Goal: Use online tool/utility: Utilize a website feature to perform a specific function

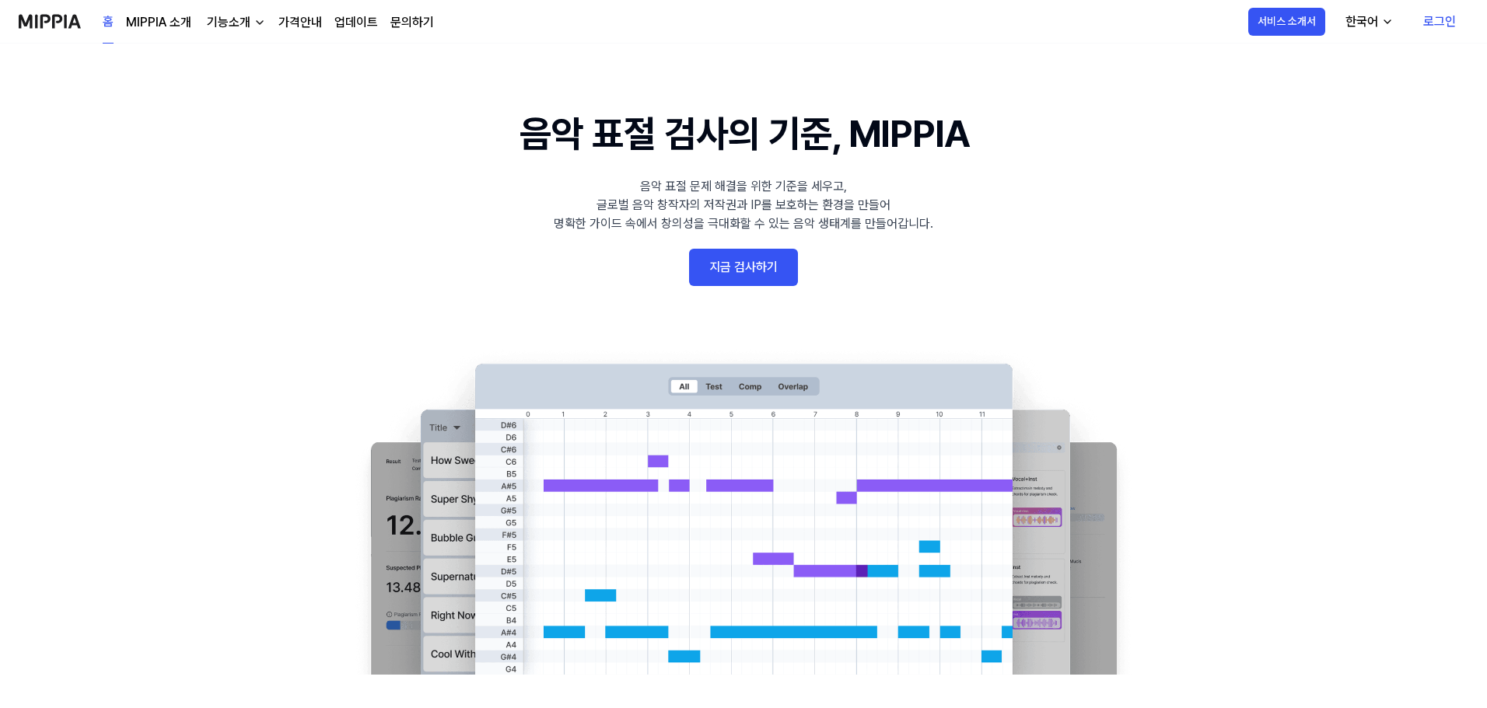
click at [781, 274] on link "지금 검사하기" at bounding box center [743, 267] width 109 height 37
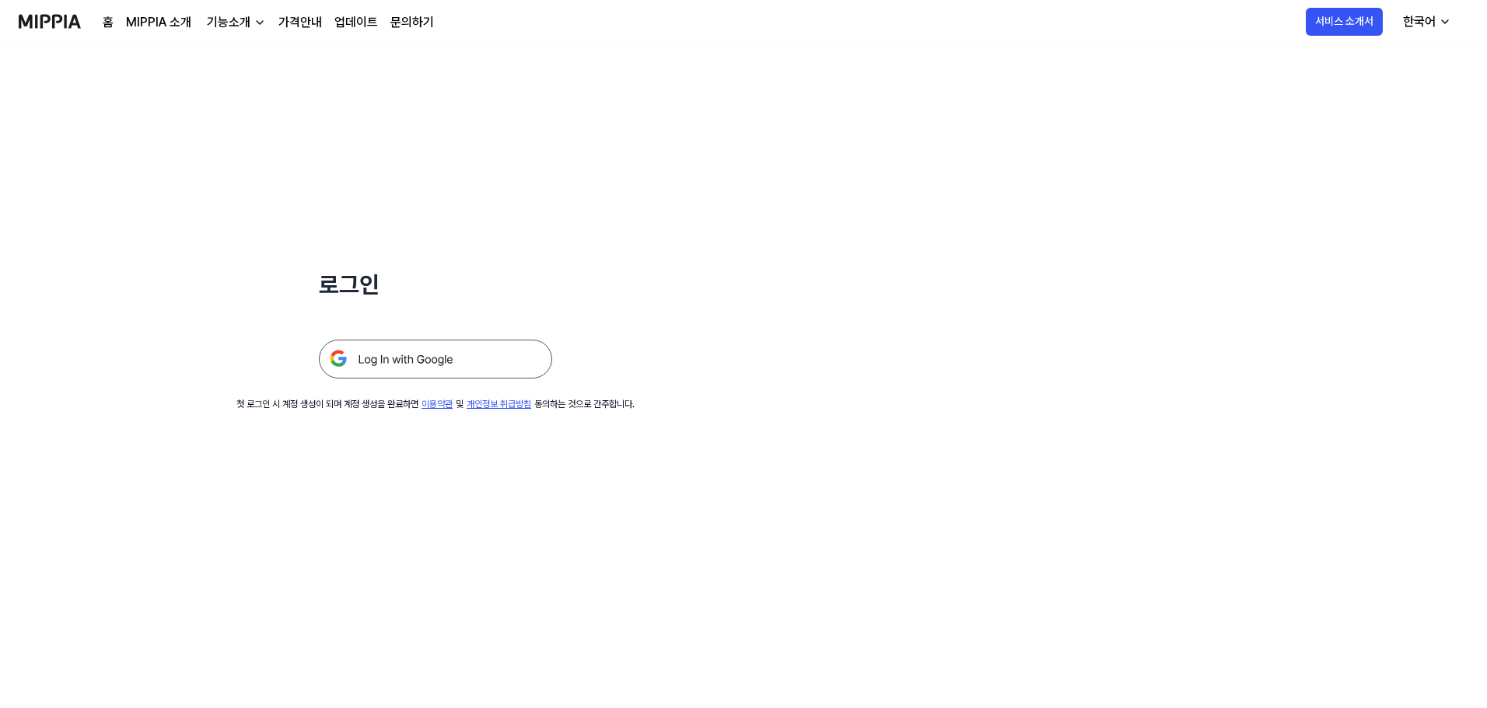
click at [482, 349] on img at bounding box center [435, 359] width 233 height 39
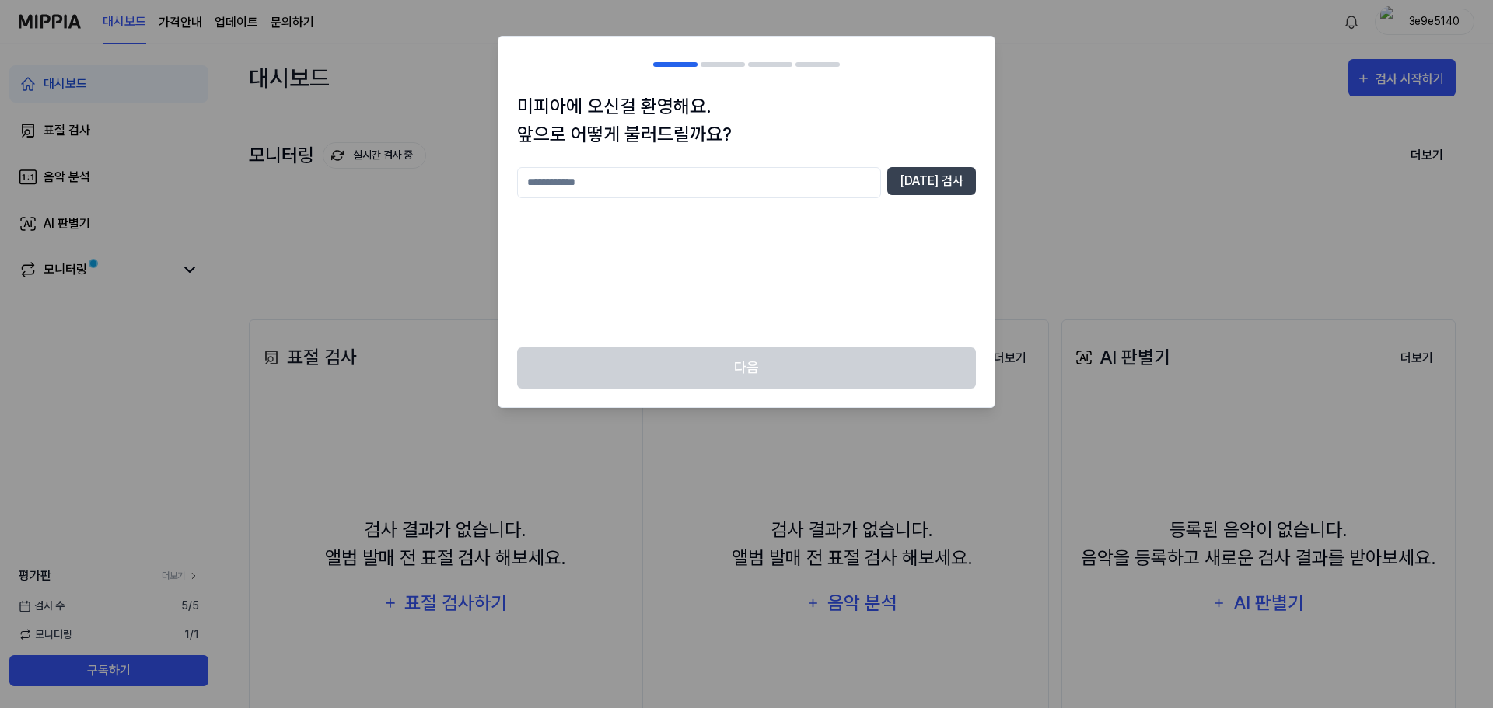
click at [850, 187] on input "text" at bounding box center [699, 182] width 364 height 31
type input "******"
drag, startPoint x: 970, startPoint y: 194, endPoint x: 961, endPoint y: 191, distance: 9.8
click at [969, 194] on button "[DATE] 검사" at bounding box center [931, 181] width 89 height 28
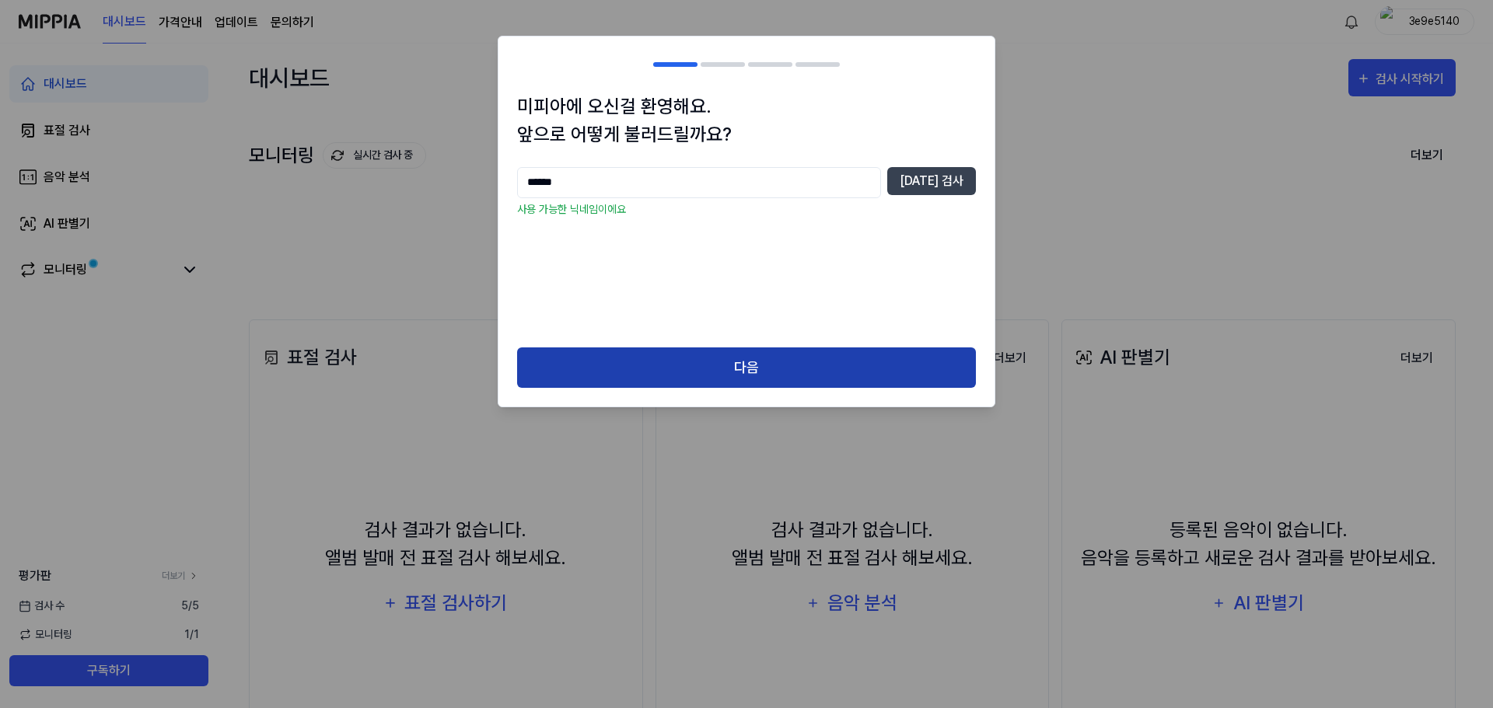
click at [904, 378] on button "다음" at bounding box center [746, 368] width 459 height 41
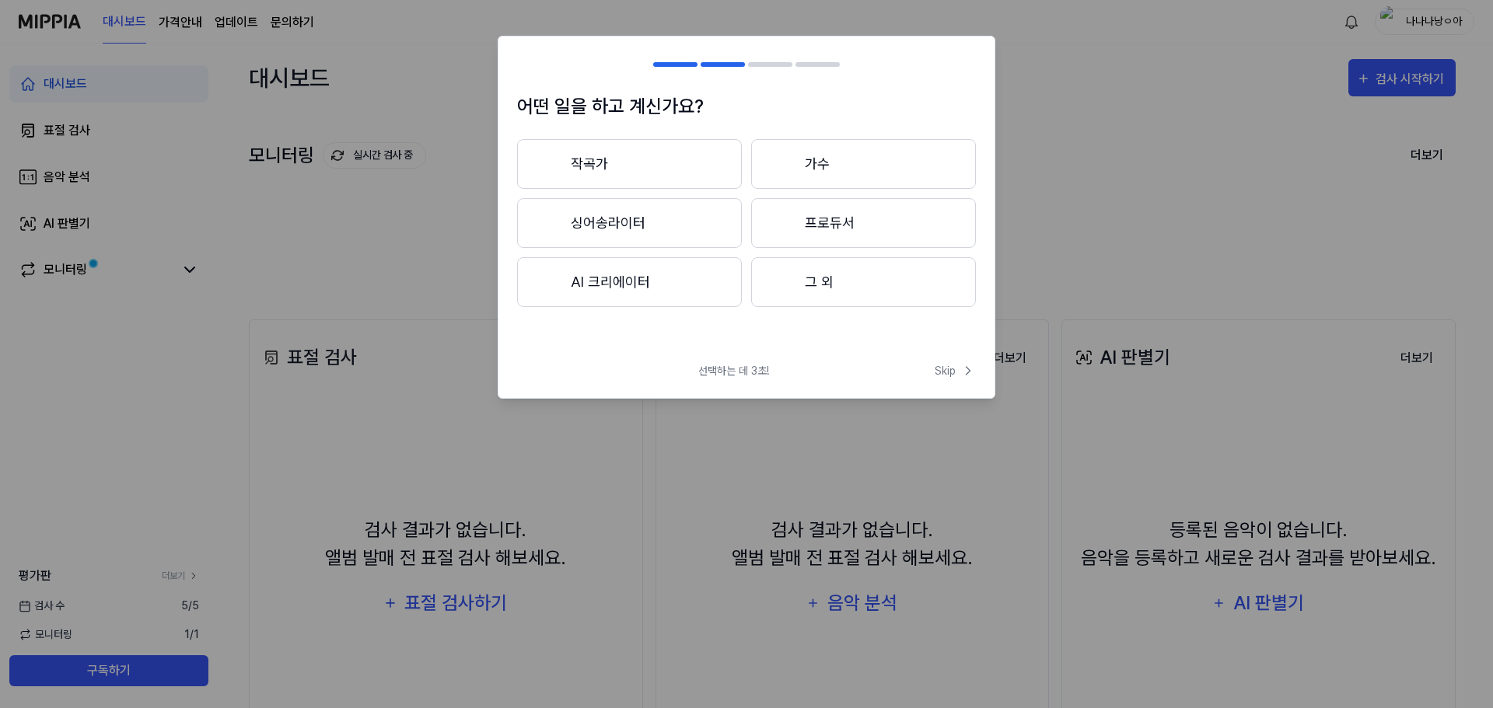
click at [806, 169] on button "가수" at bounding box center [863, 164] width 225 height 50
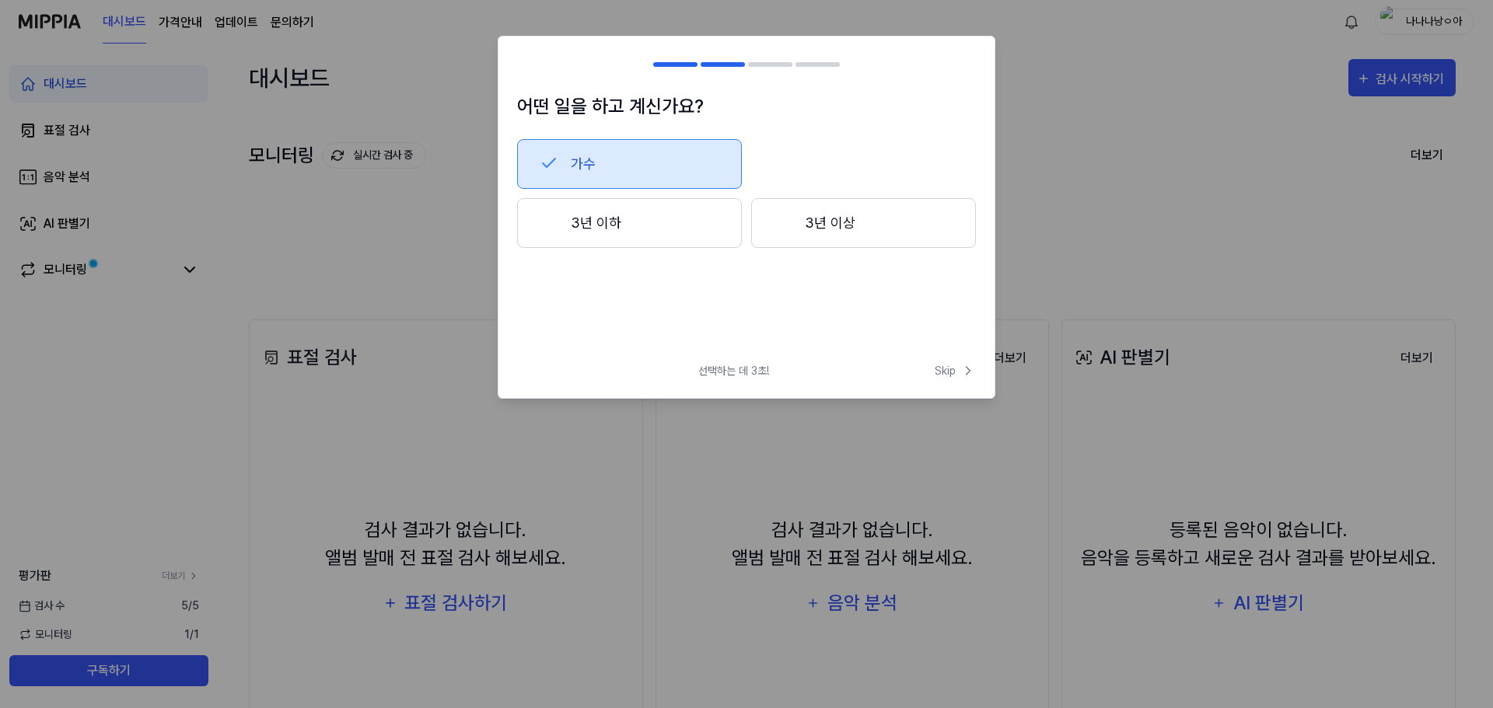
click at [691, 64] on div at bounding box center [675, 64] width 44 height 5
click at [745, 372] on span "선택하는 데 3초!" at bounding box center [733, 371] width 71 height 16
drag, startPoint x: 944, startPoint y: 372, endPoint x: 841, endPoint y: 310, distance: 119.6
click at [844, 313] on div "어떤 일을 하고 계신가요? 가수 3년 이하 3년 이상 선택하는 데 3초! Skip Skip" at bounding box center [747, 217] width 498 height 363
click at [623, 152] on button "가수" at bounding box center [629, 164] width 225 height 50
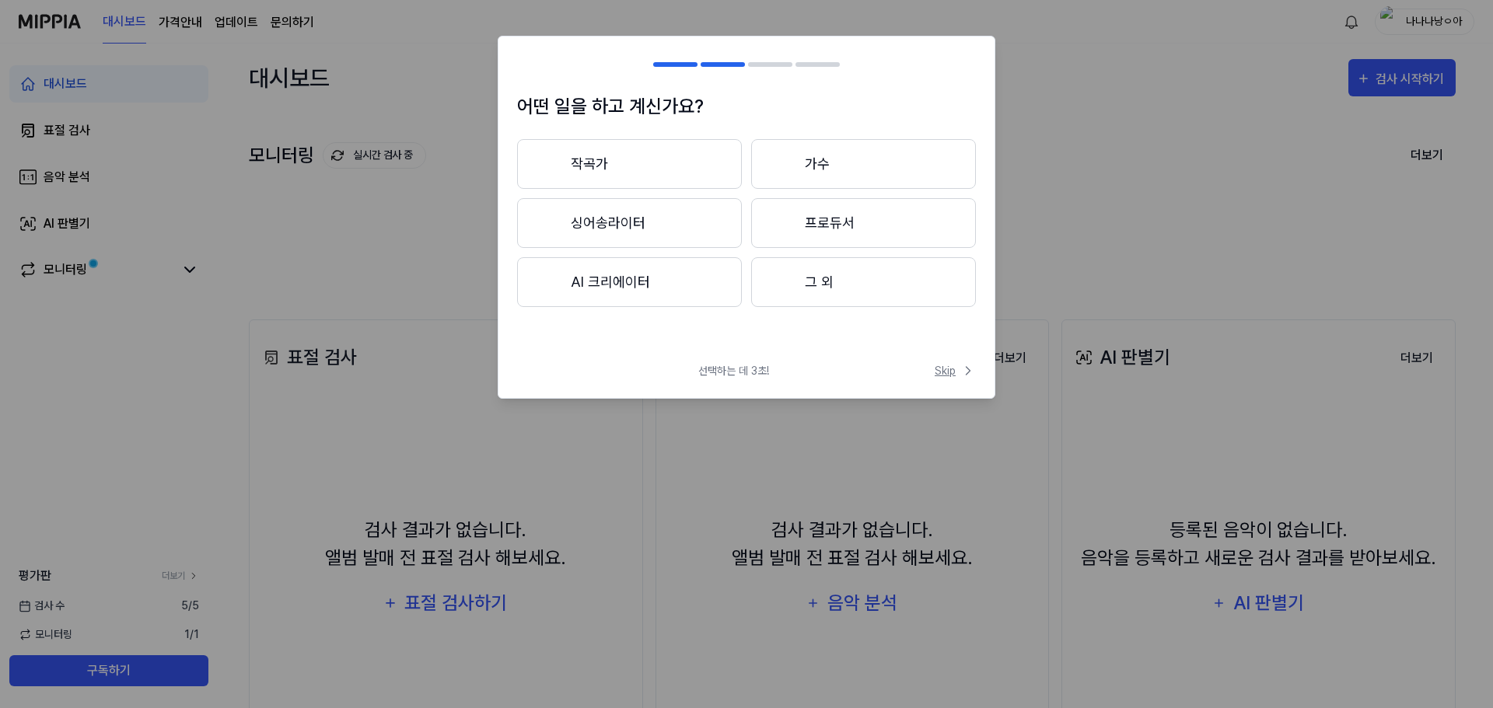
click at [947, 376] on span "Skip" at bounding box center [955, 371] width 41 height 16
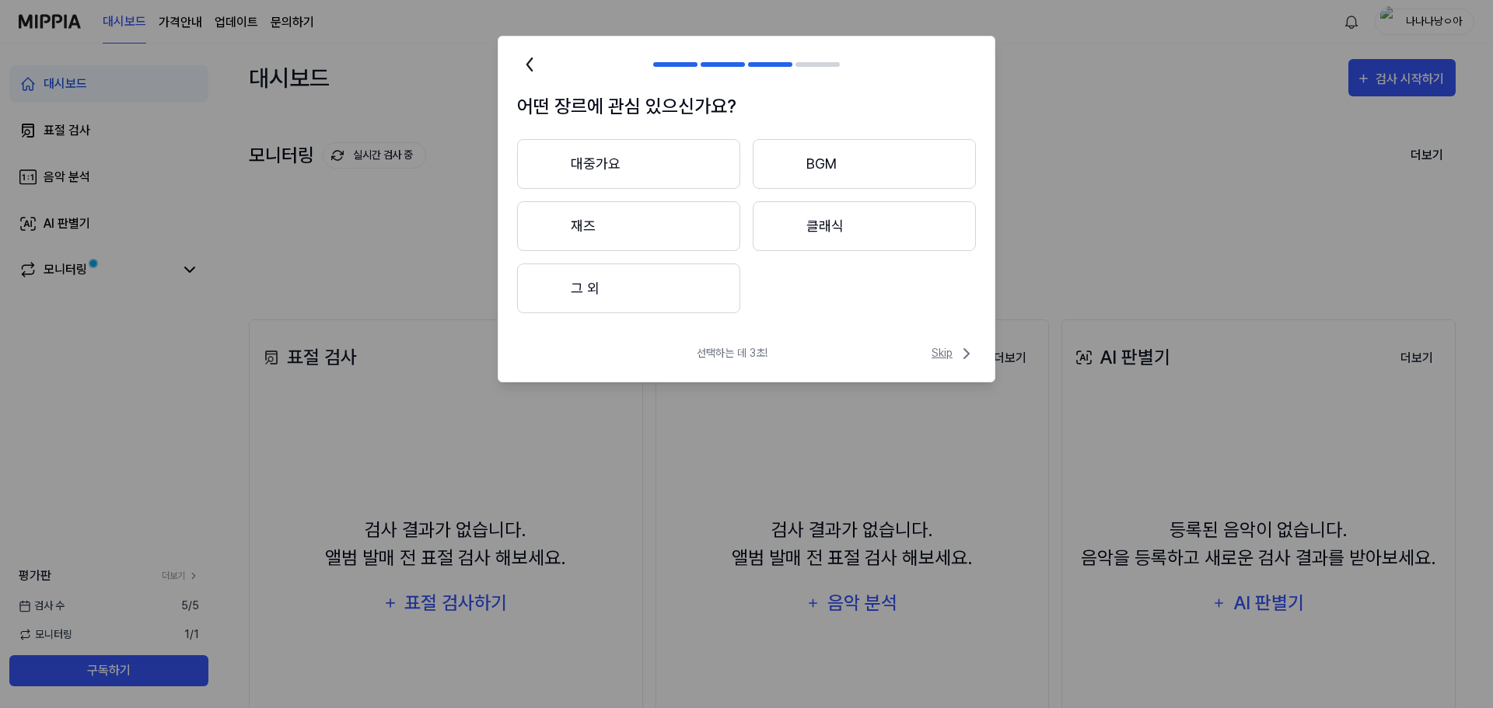
click at [949, 357] on span "Skip" at bounding box center [954, 353] width 44 height 19
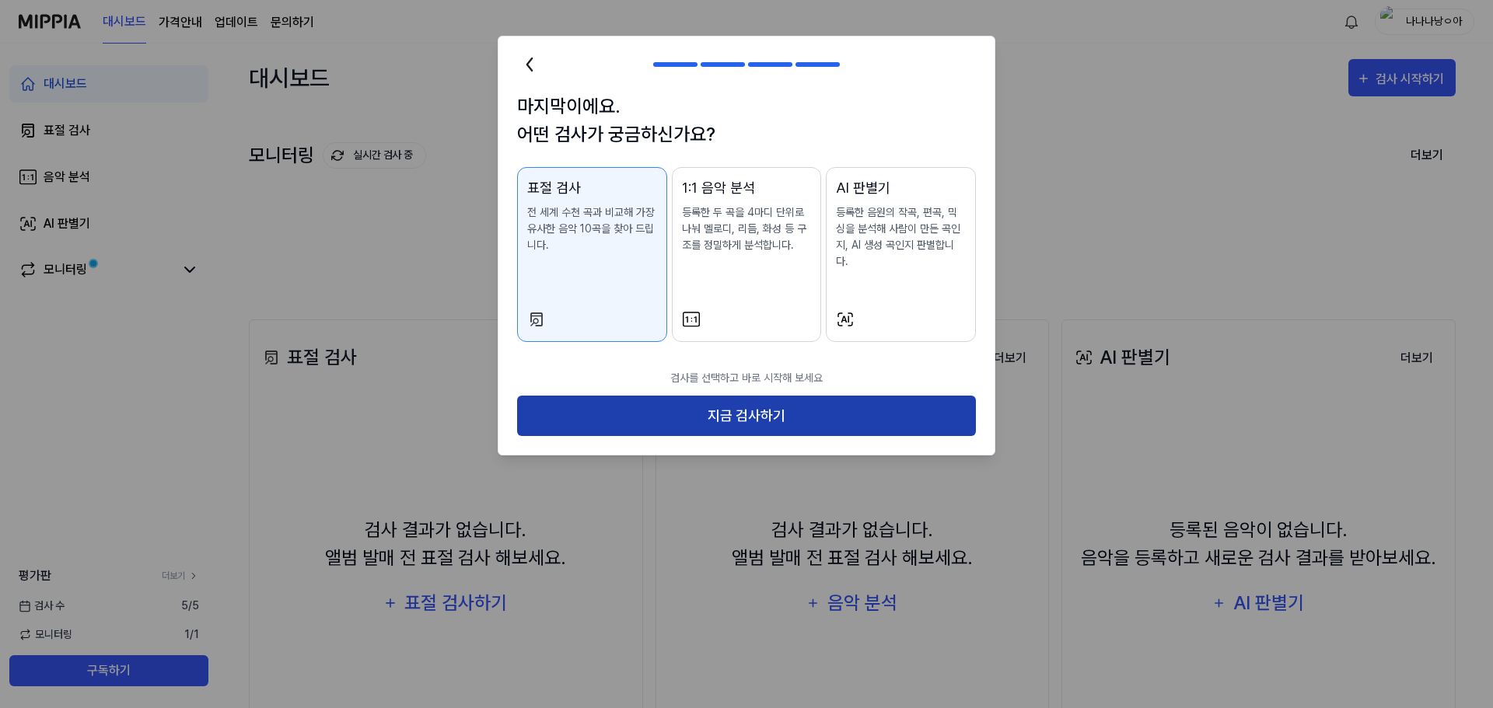
click at [833, 403] on button "지금 검사하기" at bounding box center [746, 416] width 459 height 41
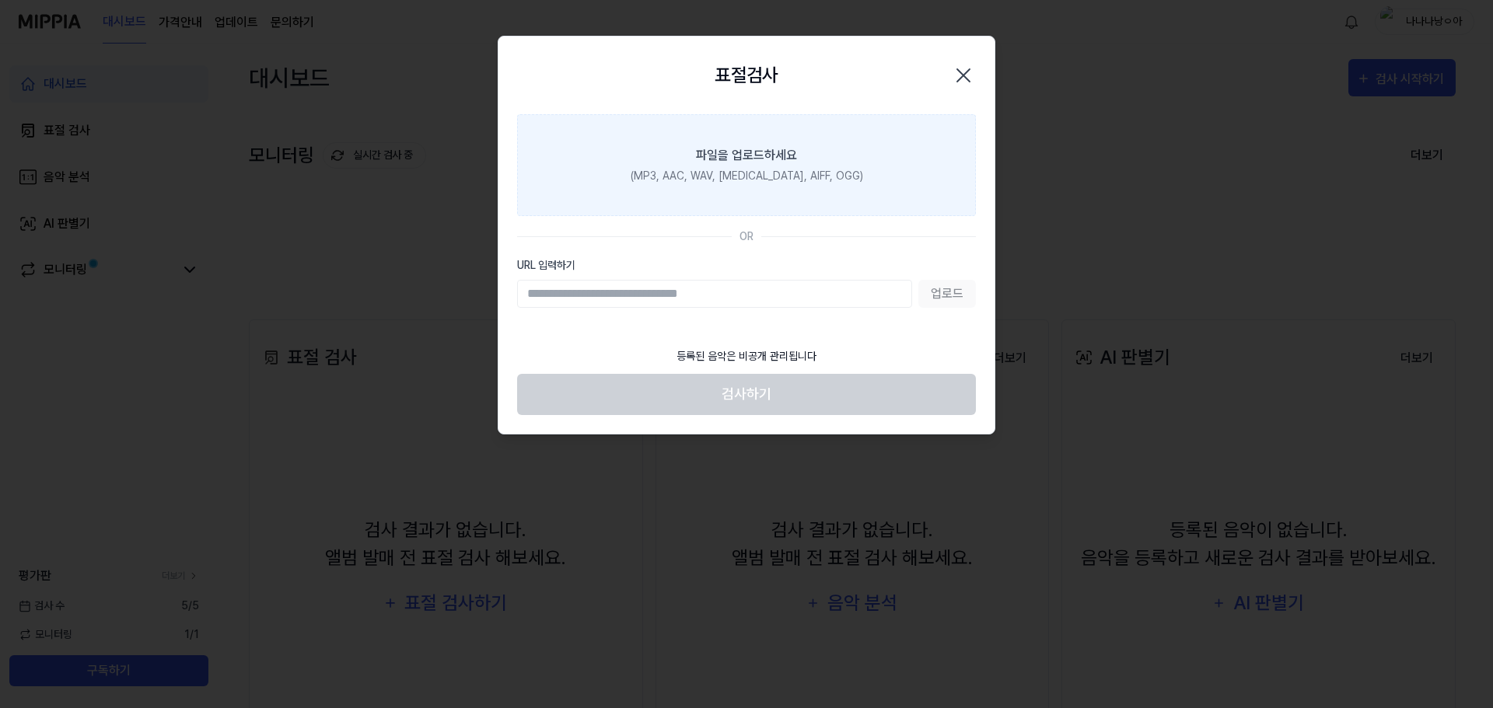
click at [861, 149] on label "파일을 업로드하세요 (MP3, AAC, WAV, [MEDICAL_DATA], AIFF, OGG)" at bounding box center [746, 165] width 459 height 102
click at [0, 0] on input "파일을 업로드하세요 (MP3, AAC, WAV, [MEDICAL_DATA], AIFF, OGG)" at bounding box center [0, 0] width 0 height 0
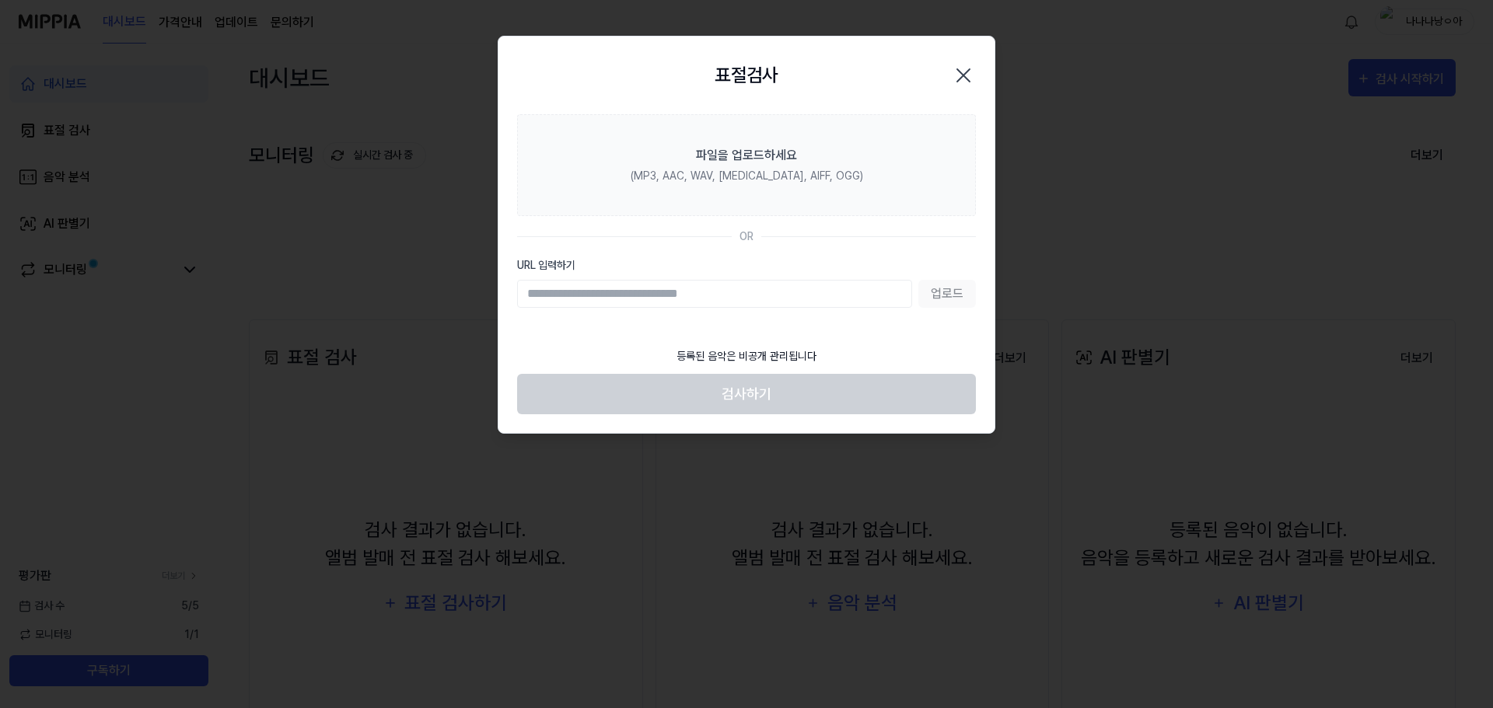
click at [919, 234] on div "OR" at bounding box center [746, 237] width 459 height 16
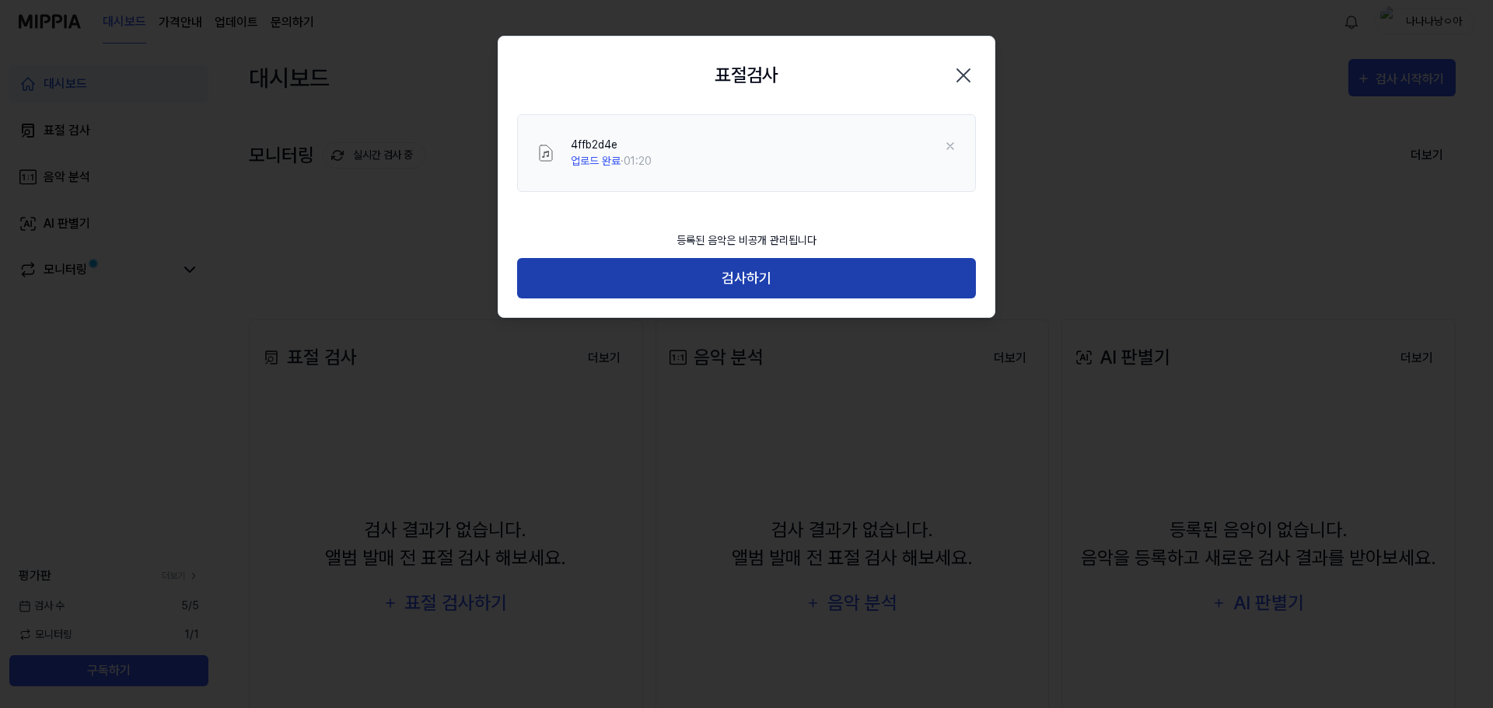
click at [739, 281] on button "검사하기" at bounding box center [746, 278] width 459 height 41
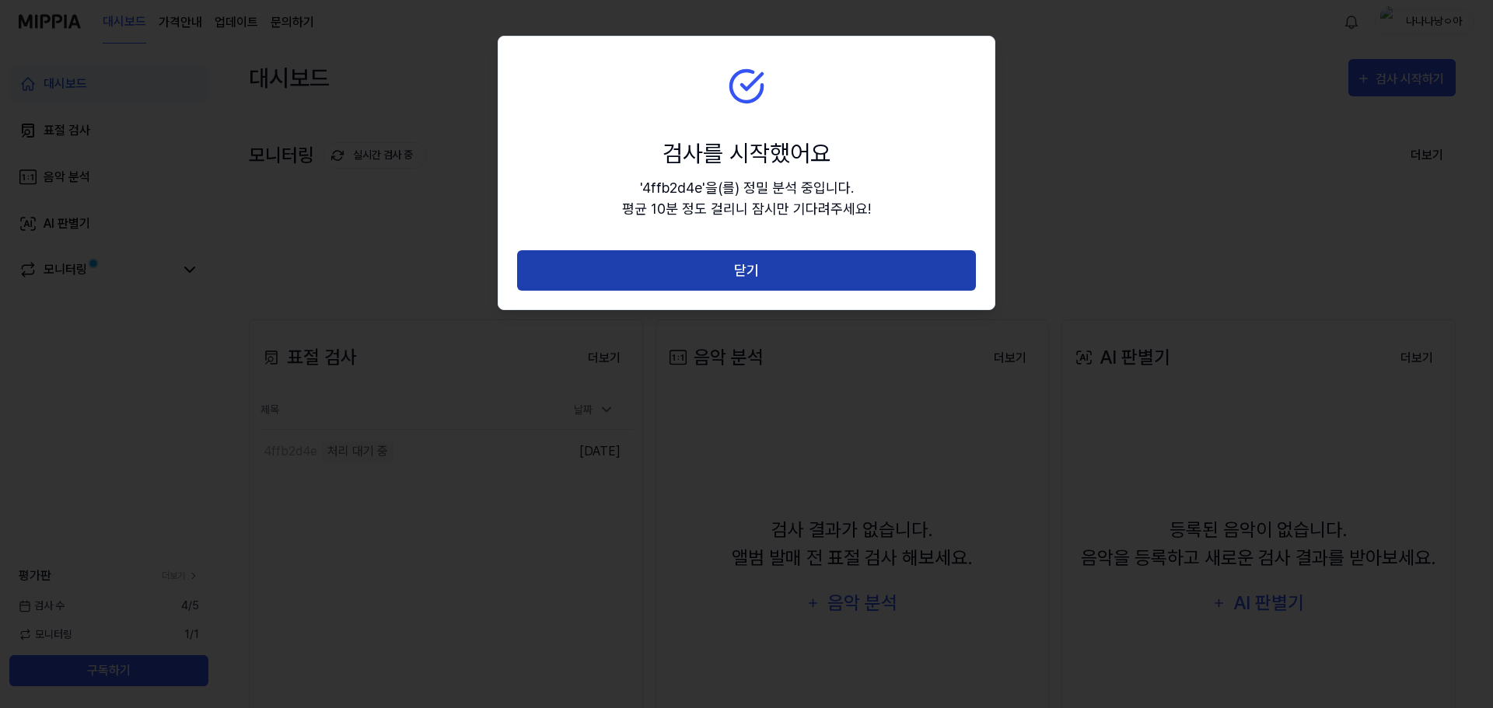
click at [792, 277] on button "닫기" at bounding box center [746, 270] width 459 height 41
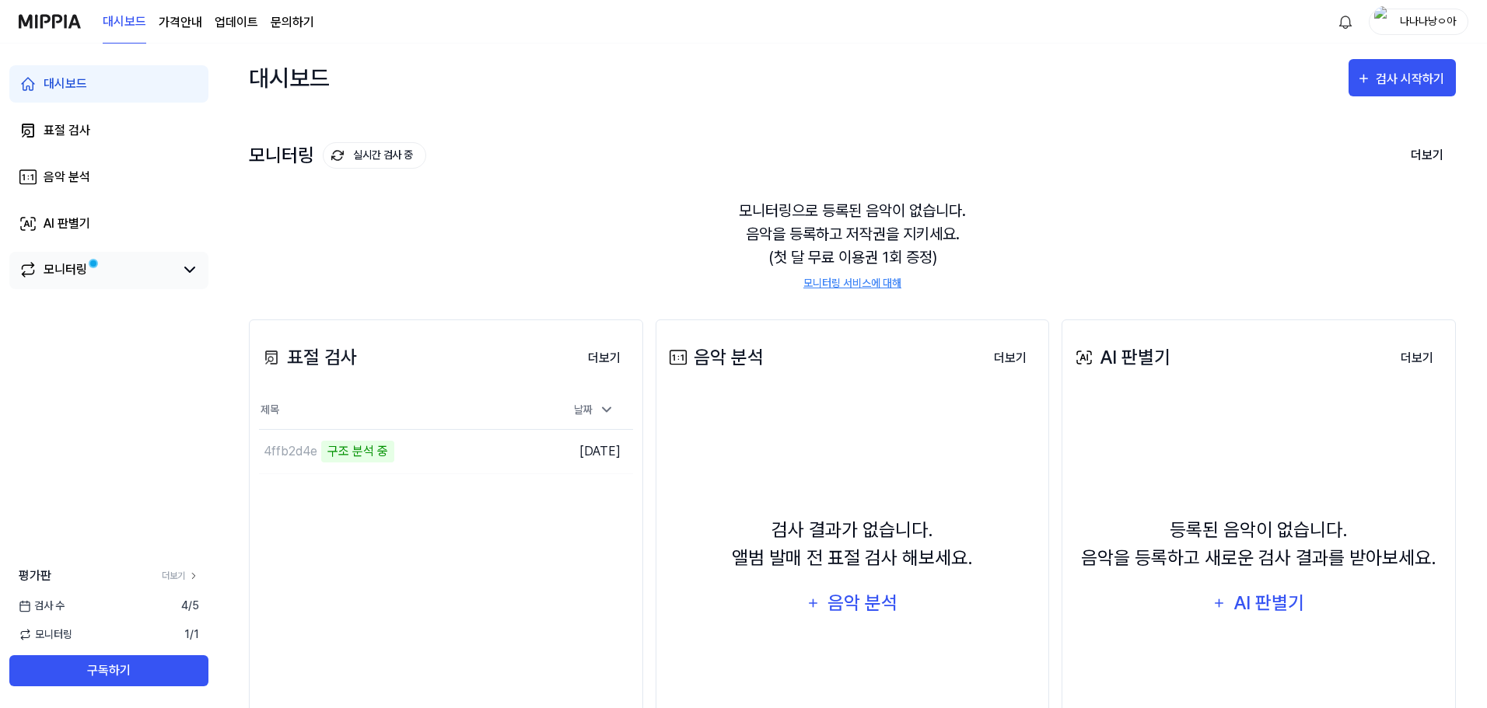
click at [113, 261] on link "모니터링" at bounding box center [97, 269] width 156 height 19
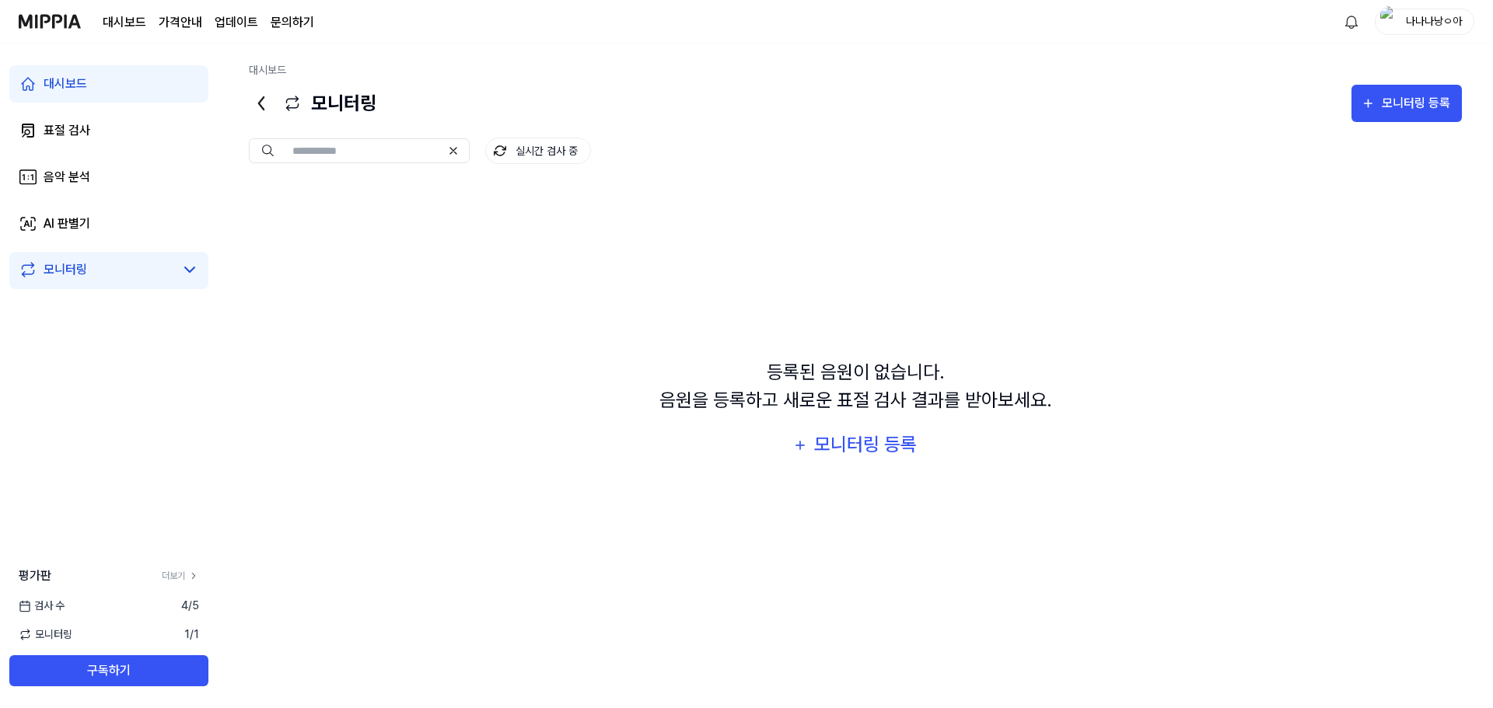
click at [149, 267] on link "모니터링" at bounding box center [97, 269] width 156 height 19
click at [59, 87] on div "대시보드" at bounding box center [66, 84] width 44 height 19
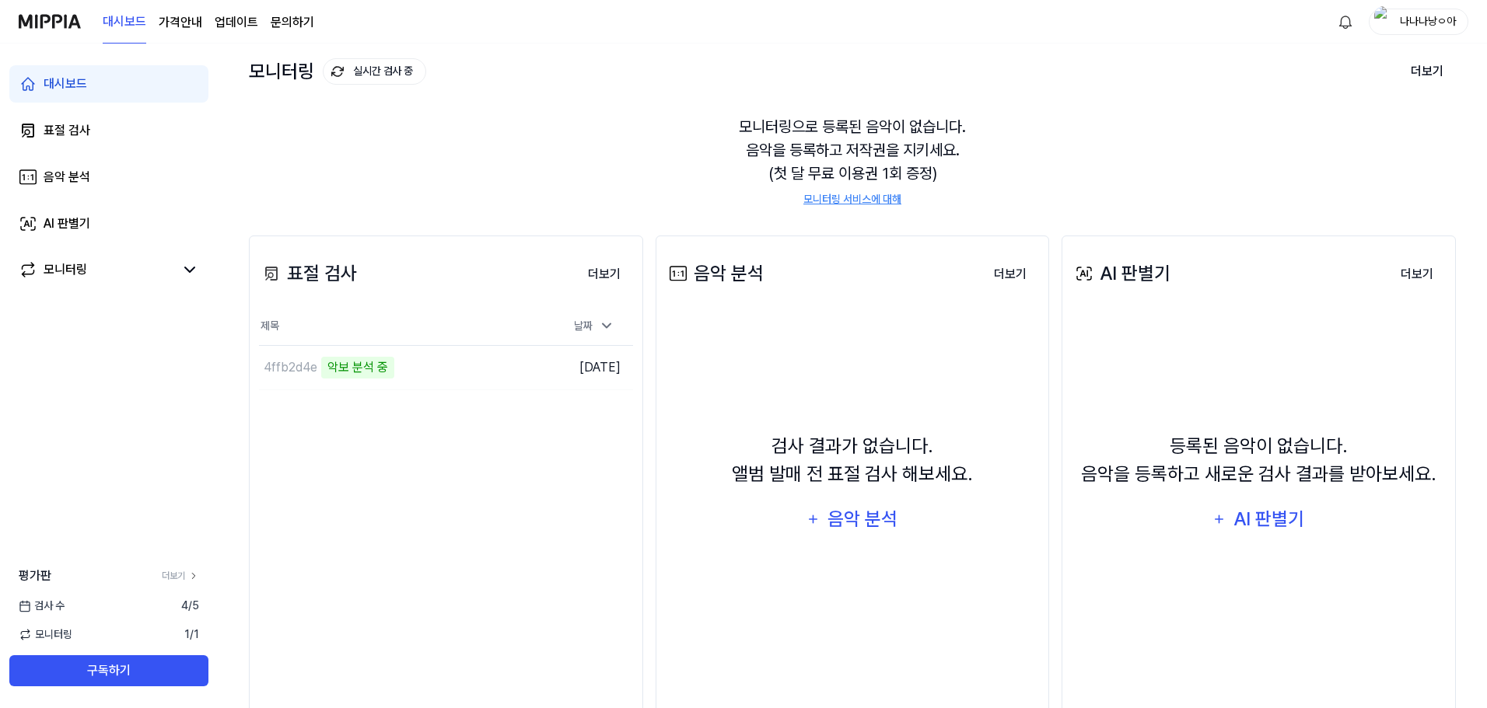
scroll to position [120, 0]
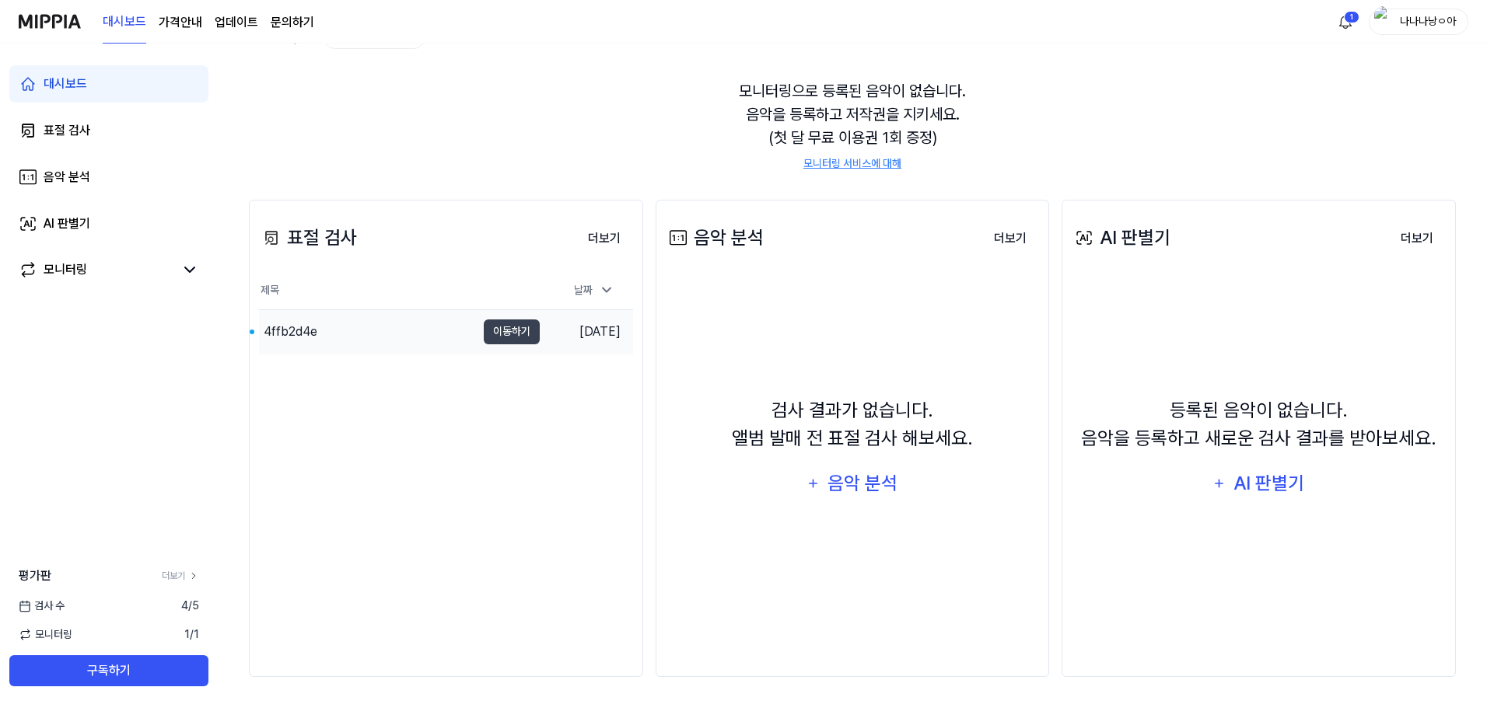
click at [341, 330] on div "4ffb2d4e" at bounding box center [367, 332] width 217 height 44
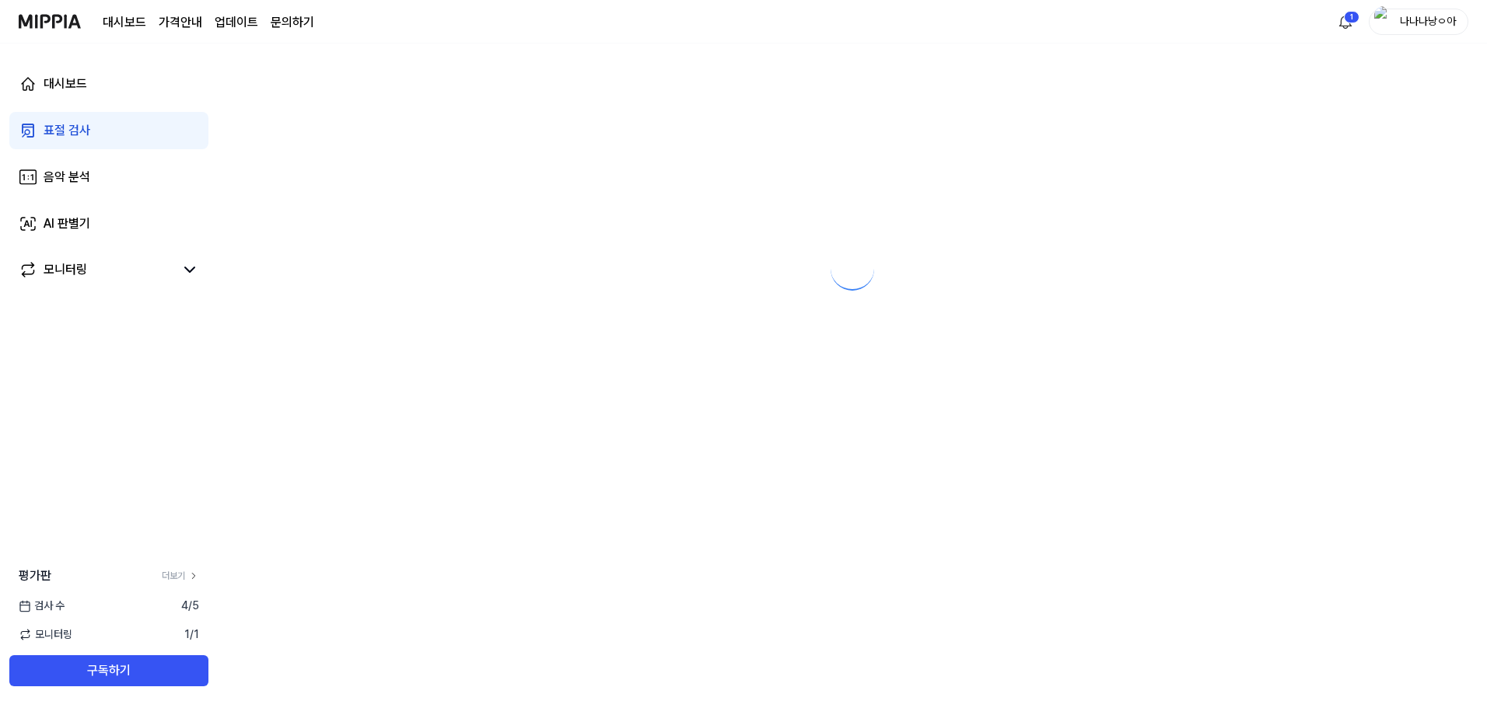
scroll to position [0, 0]
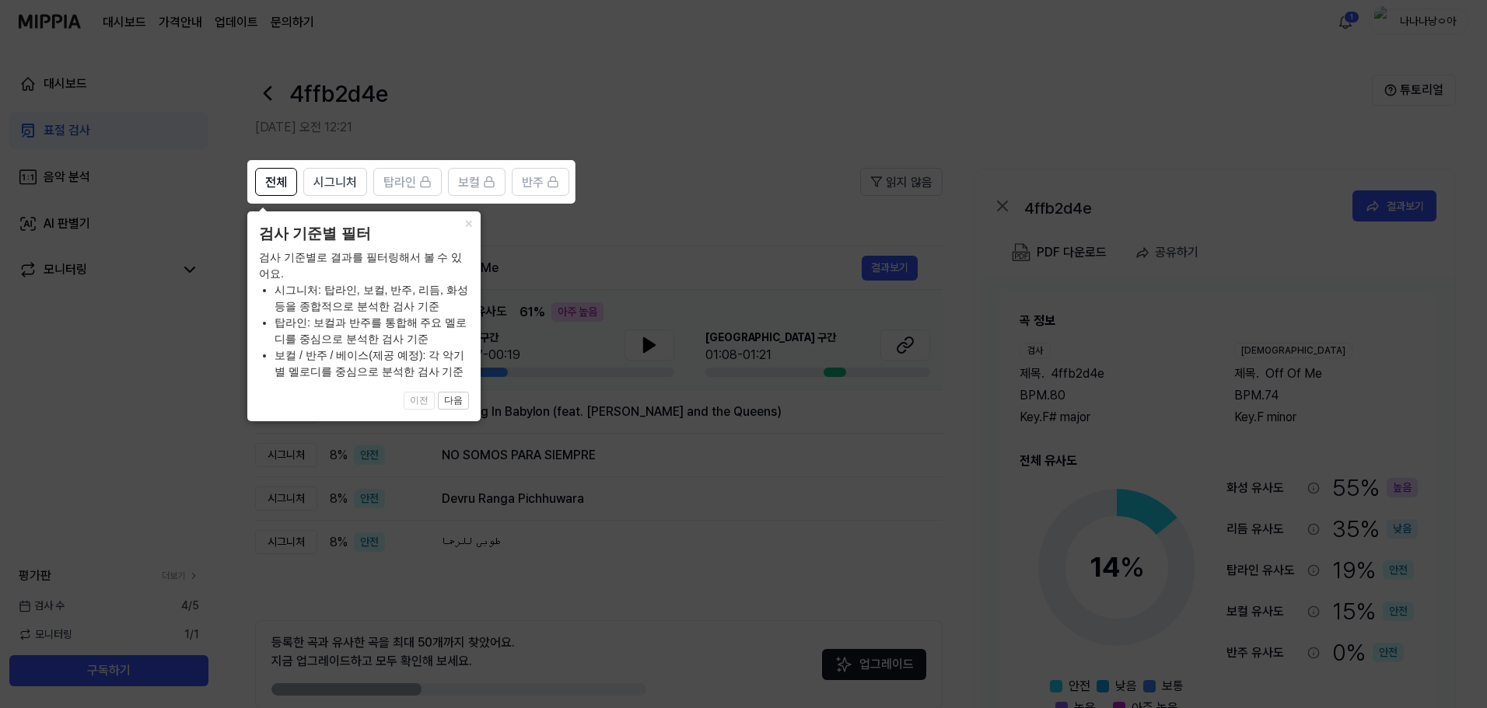
click at [481, 334] on icon at bounding box center [746, 354] width 1493 height 708
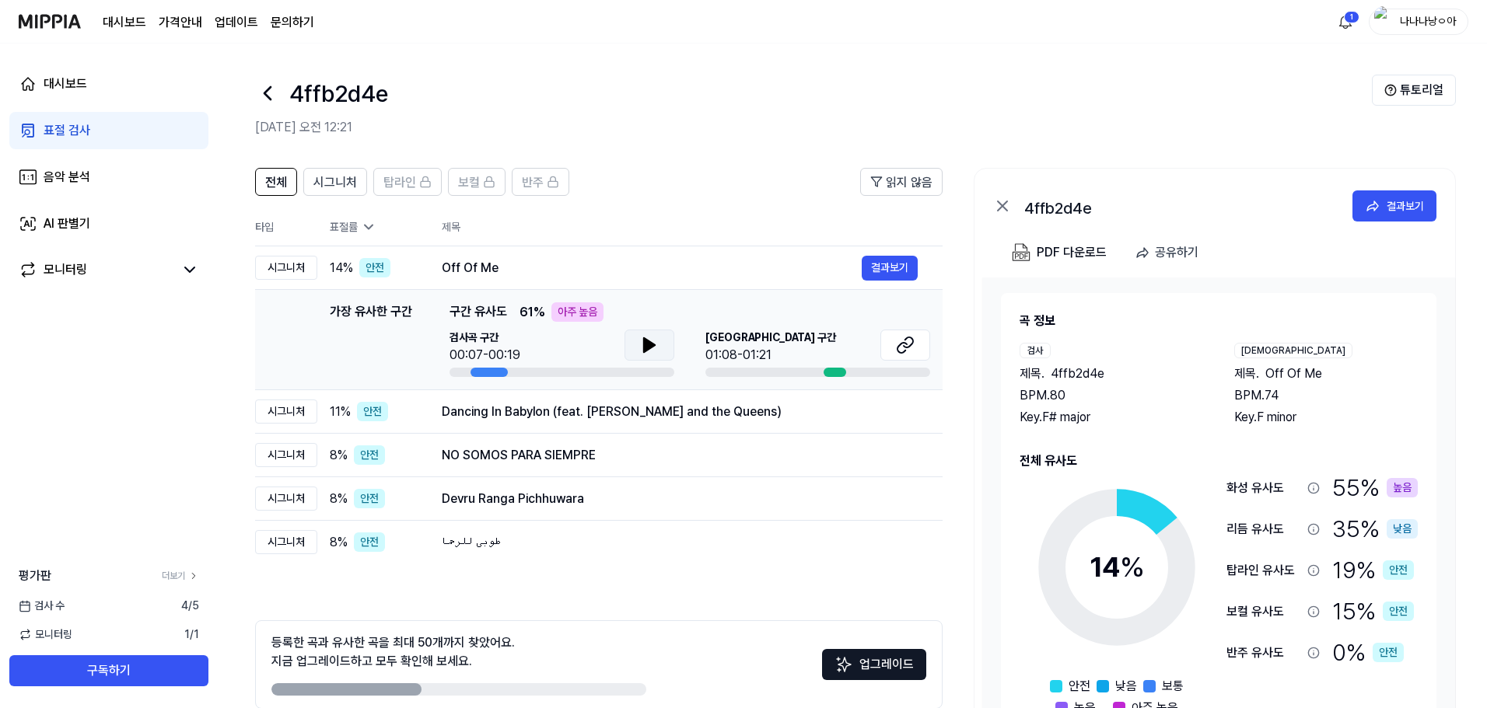
click at [649, 344] on icon at bounding box center [649, 345] width 11 height 14
click at [826, 369] on div at bounding box center [834, 372] width 23 height 9
click at [892, 348] on button at bounding box center [905, 345] width 50 height 31
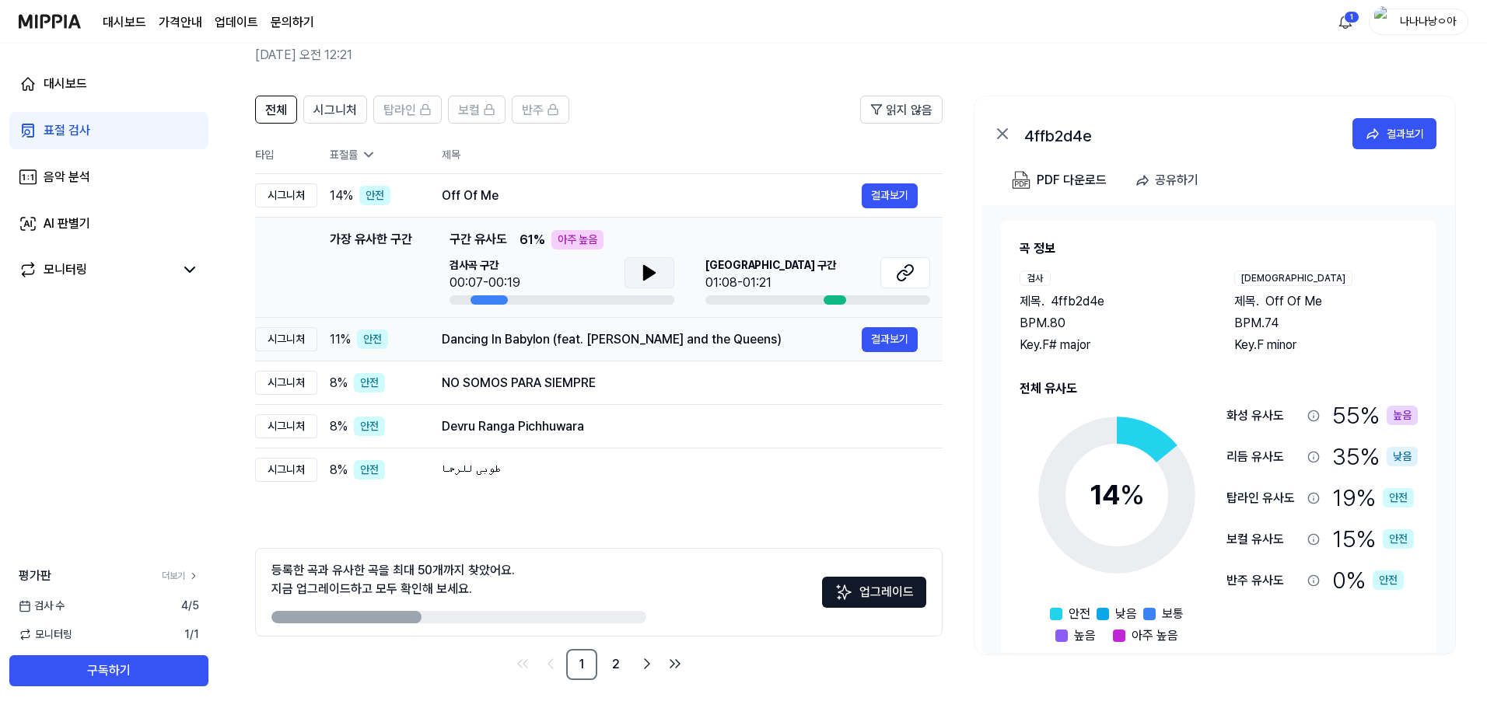
scroll to position [75, 0]
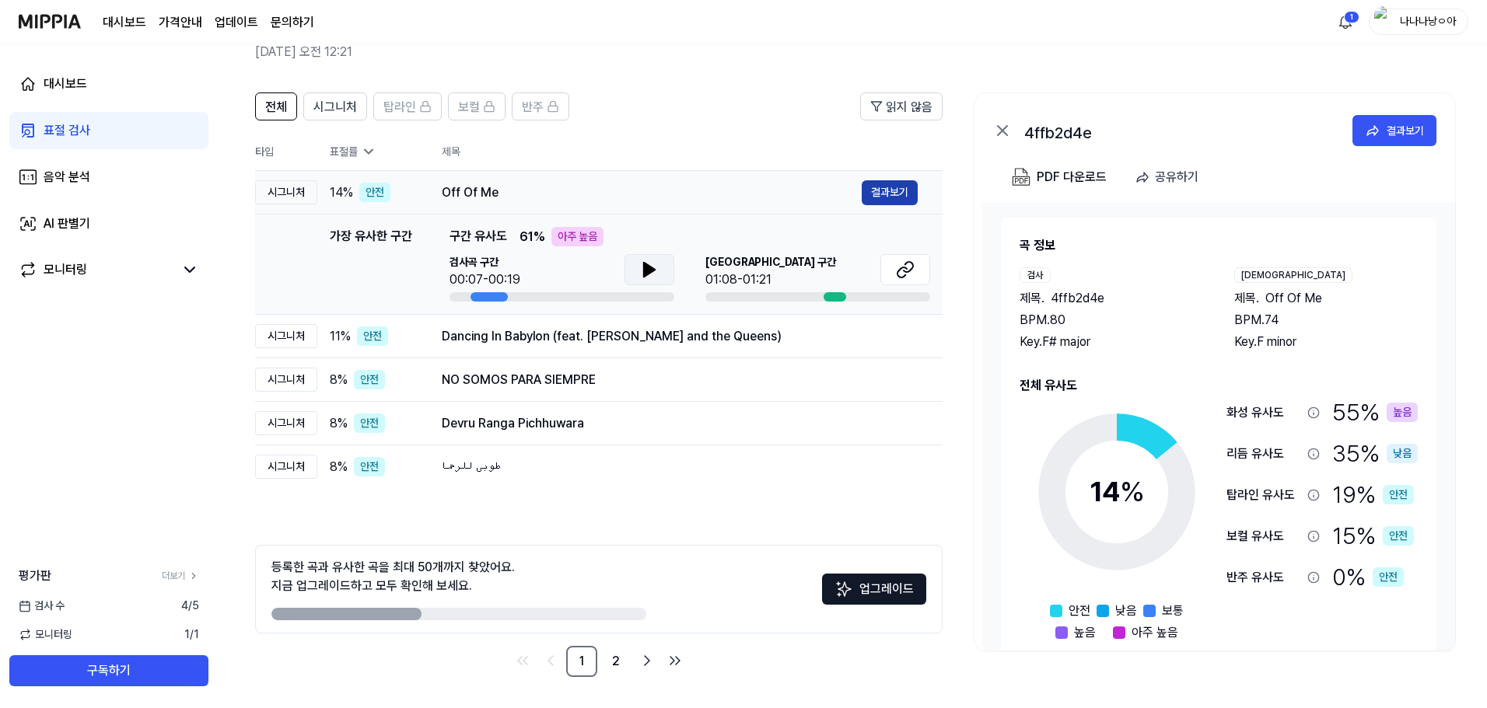
click at [902, 195] on button "결과보기" at bounding box center [890, 192] width 56 height 25
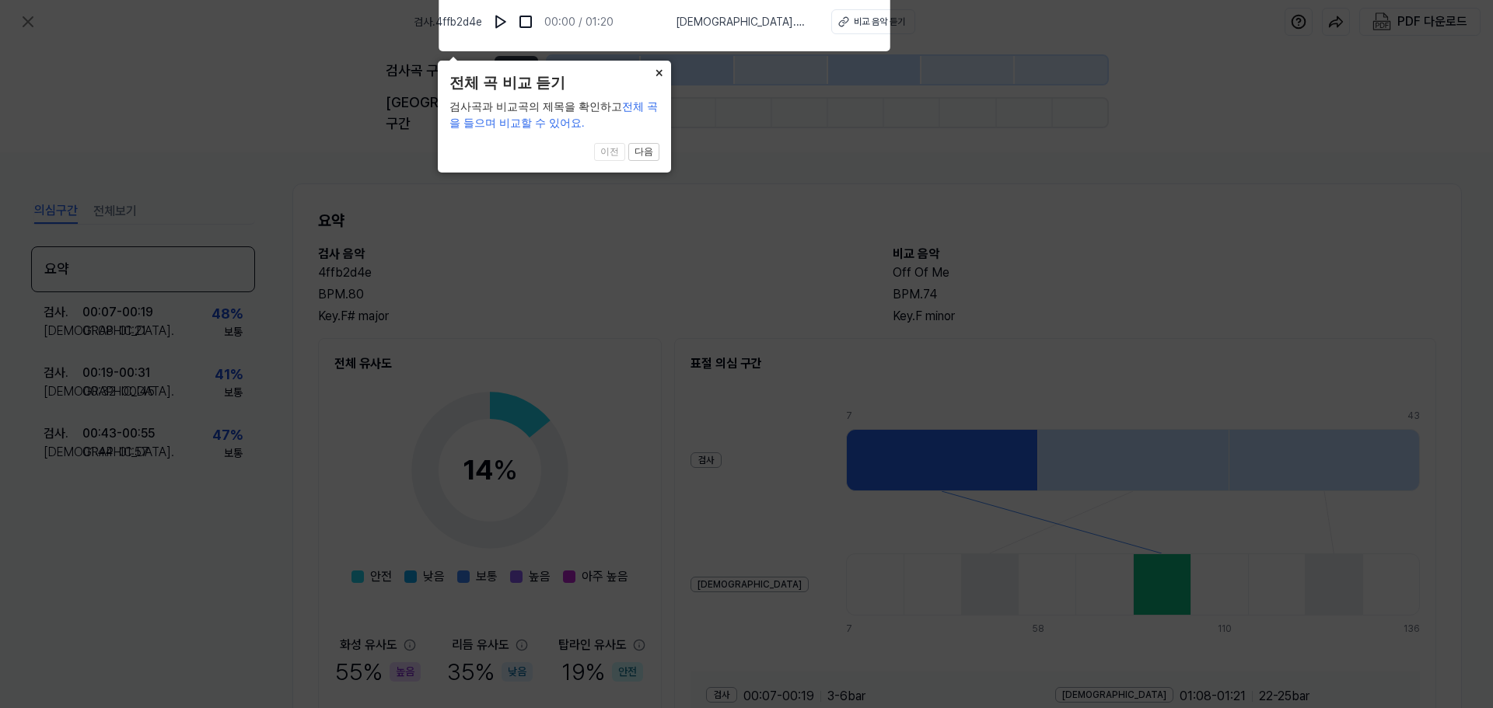
click at [665, 79] on button "×" at bounding box center [658, 72] width 25 height 22
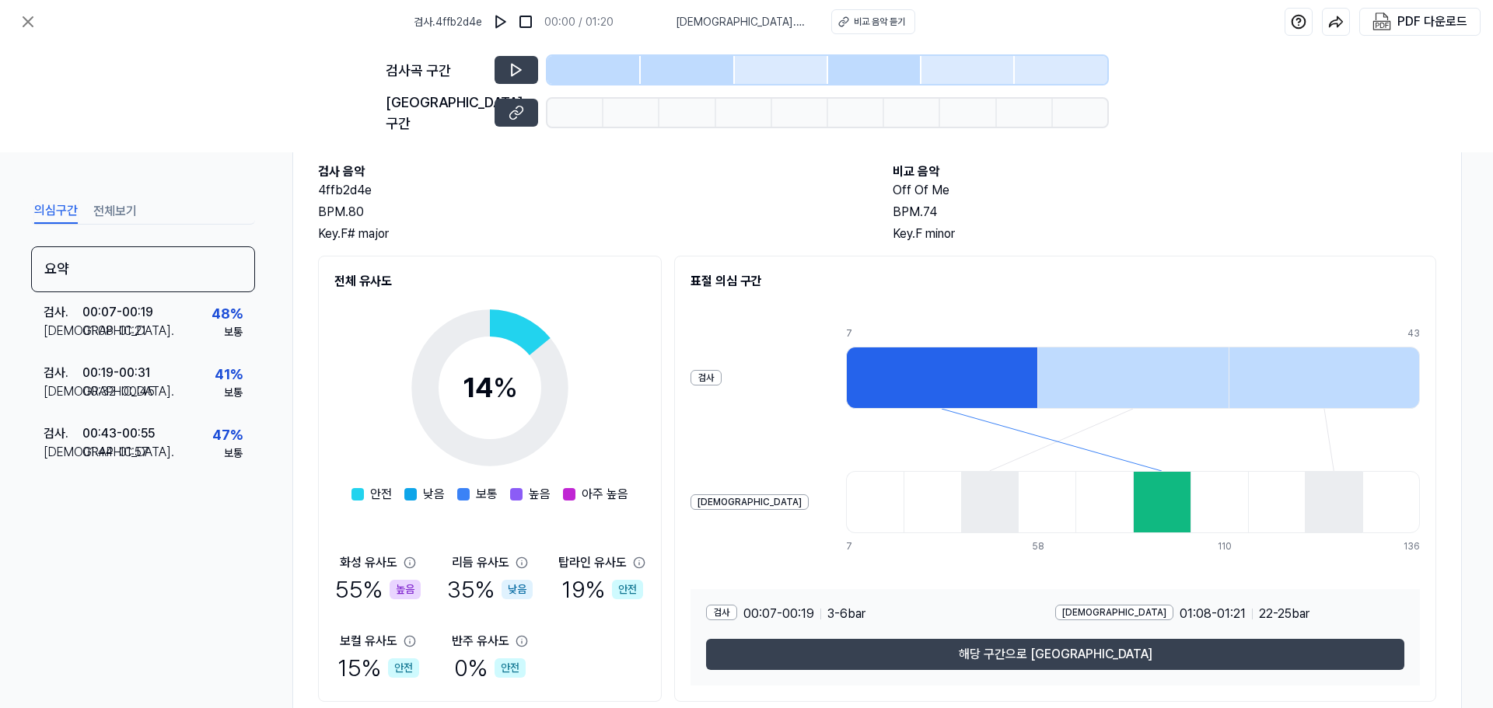
scroll to position [119, 0]
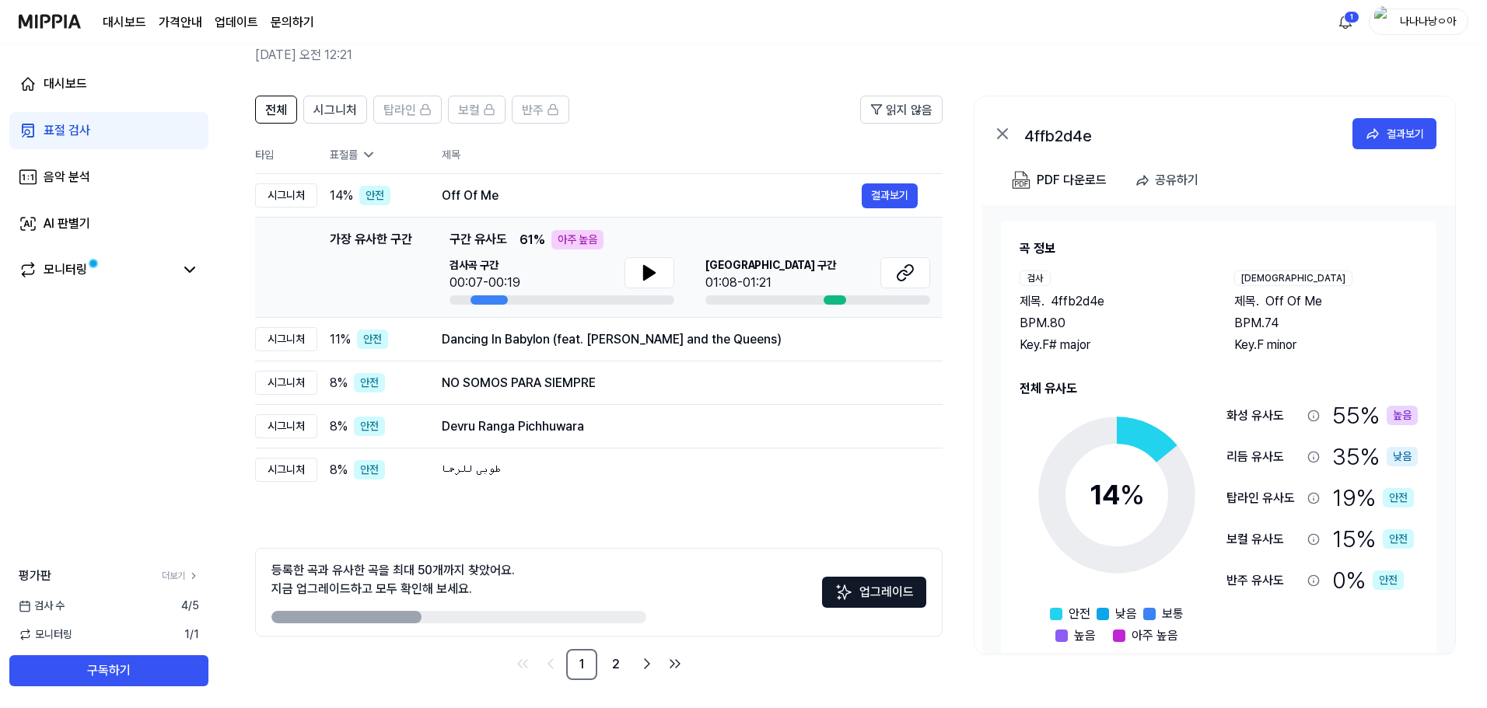
scroll to position [75, 0]
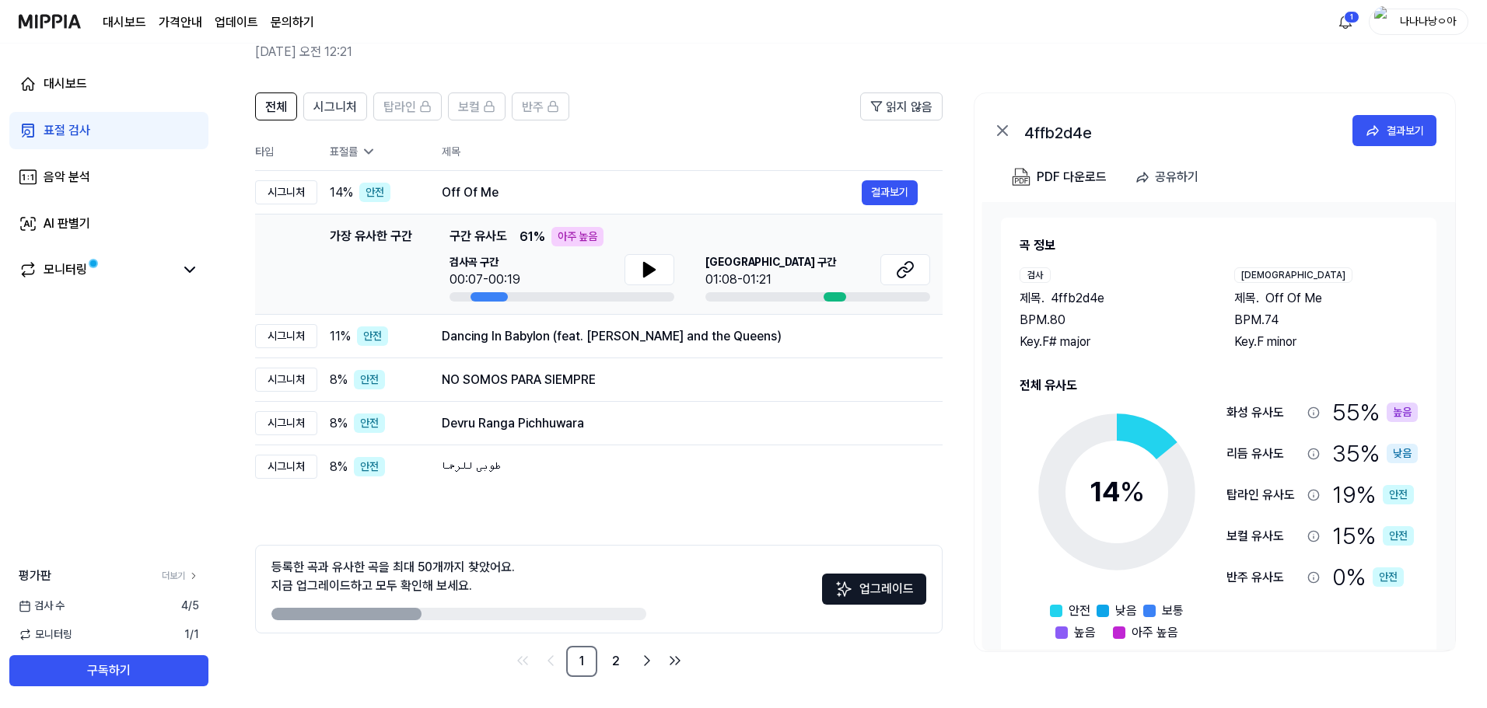
click at [1351, 418] on div "55 % 높음" at bounding box center [1375, 412] width 86 height 35
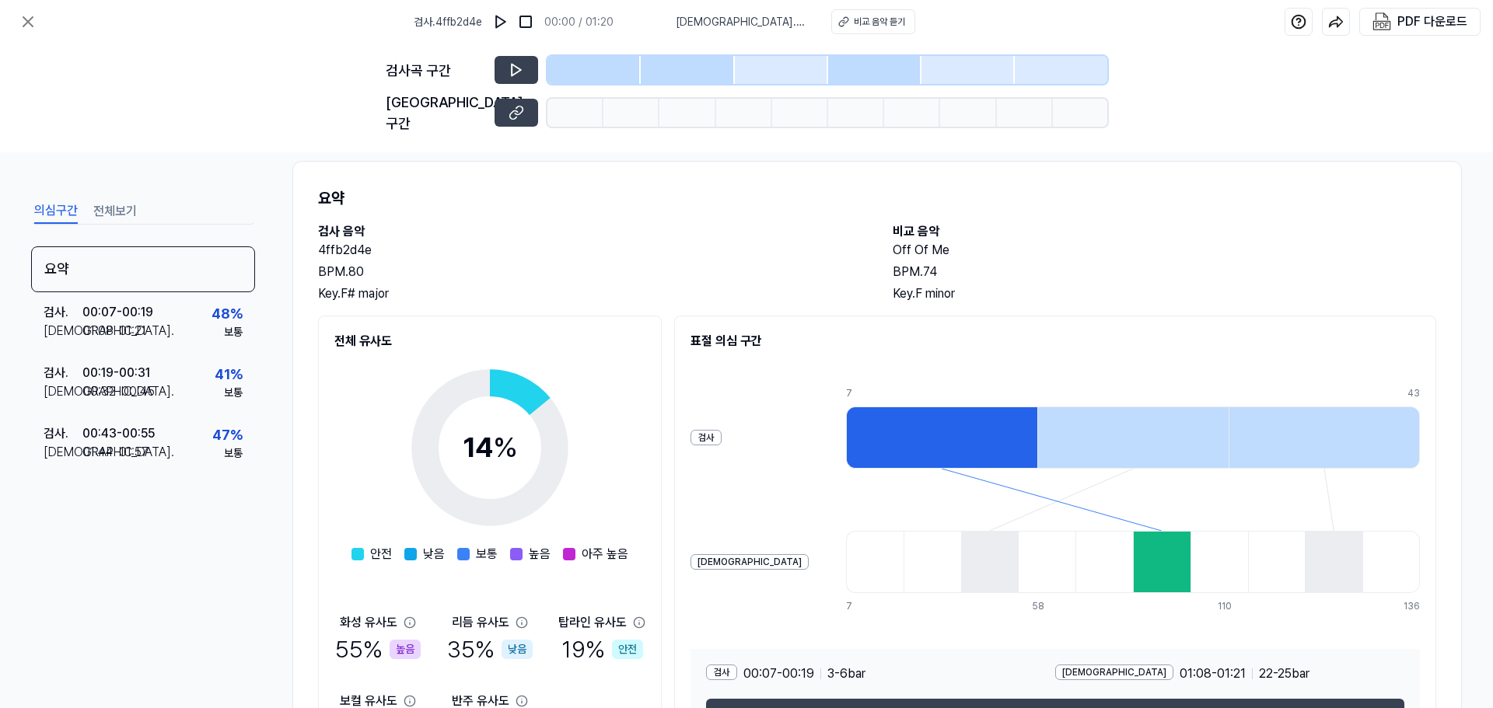
scroll to position [119, 0]
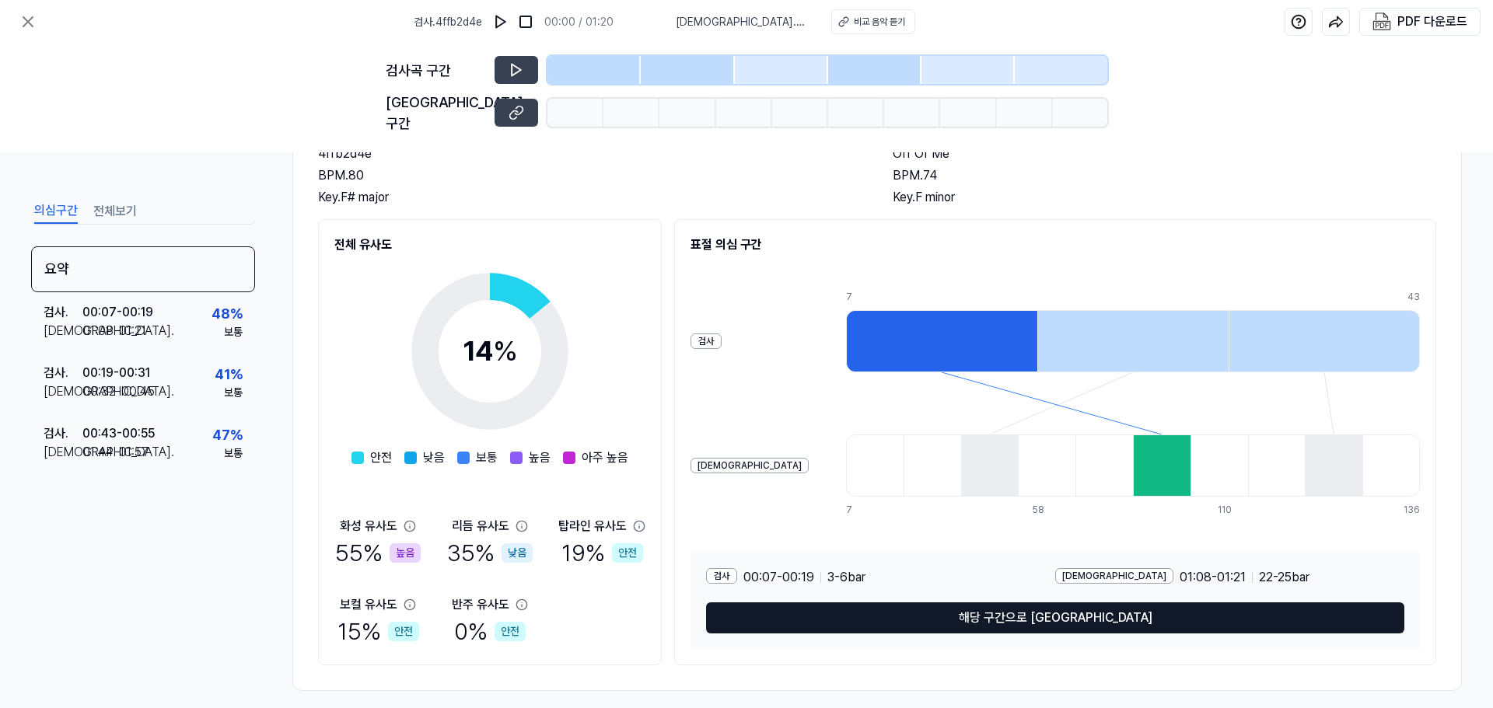
click at [1078, 615] on button "해당 구간으로 [GEOGRAPHIC_DATA]" at bounding box center [1055, 618] width 698 height 31
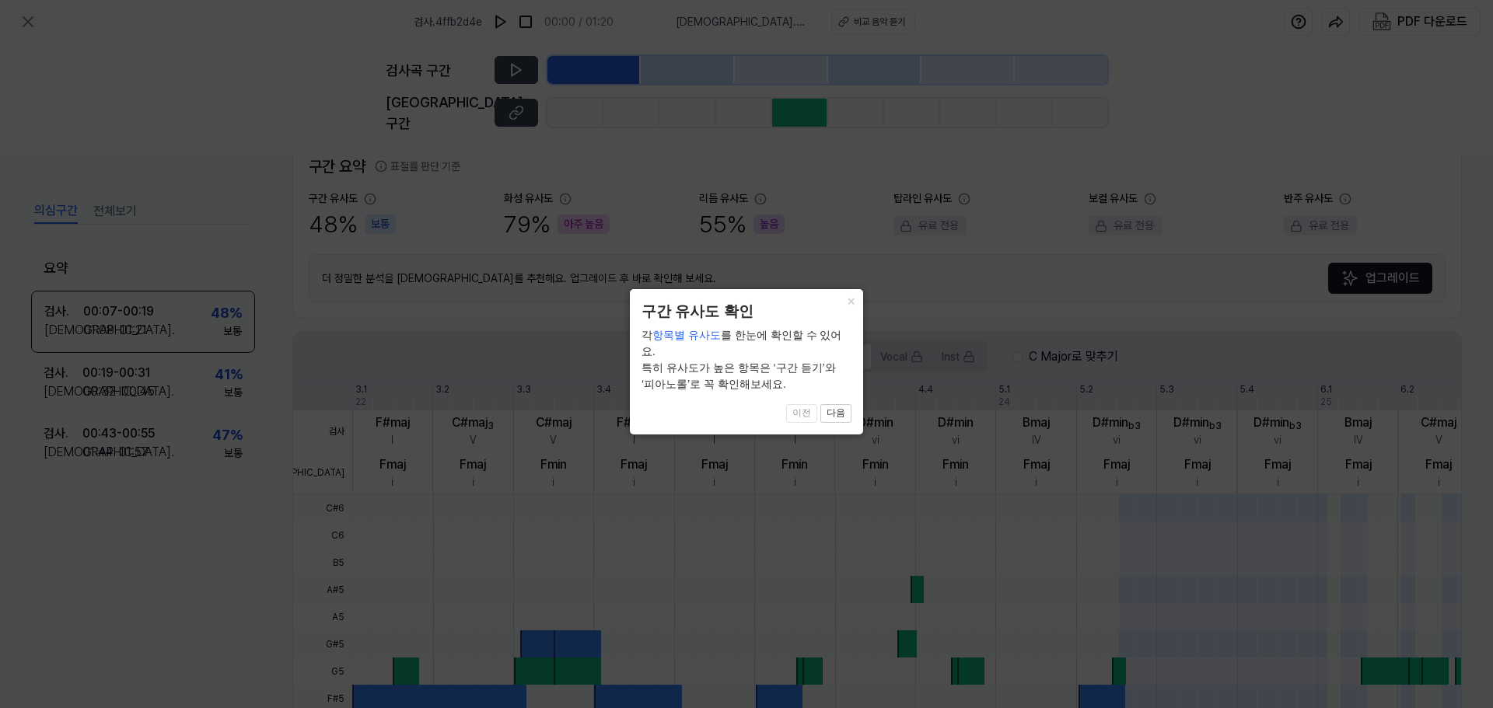
scroll to position [358, 0]
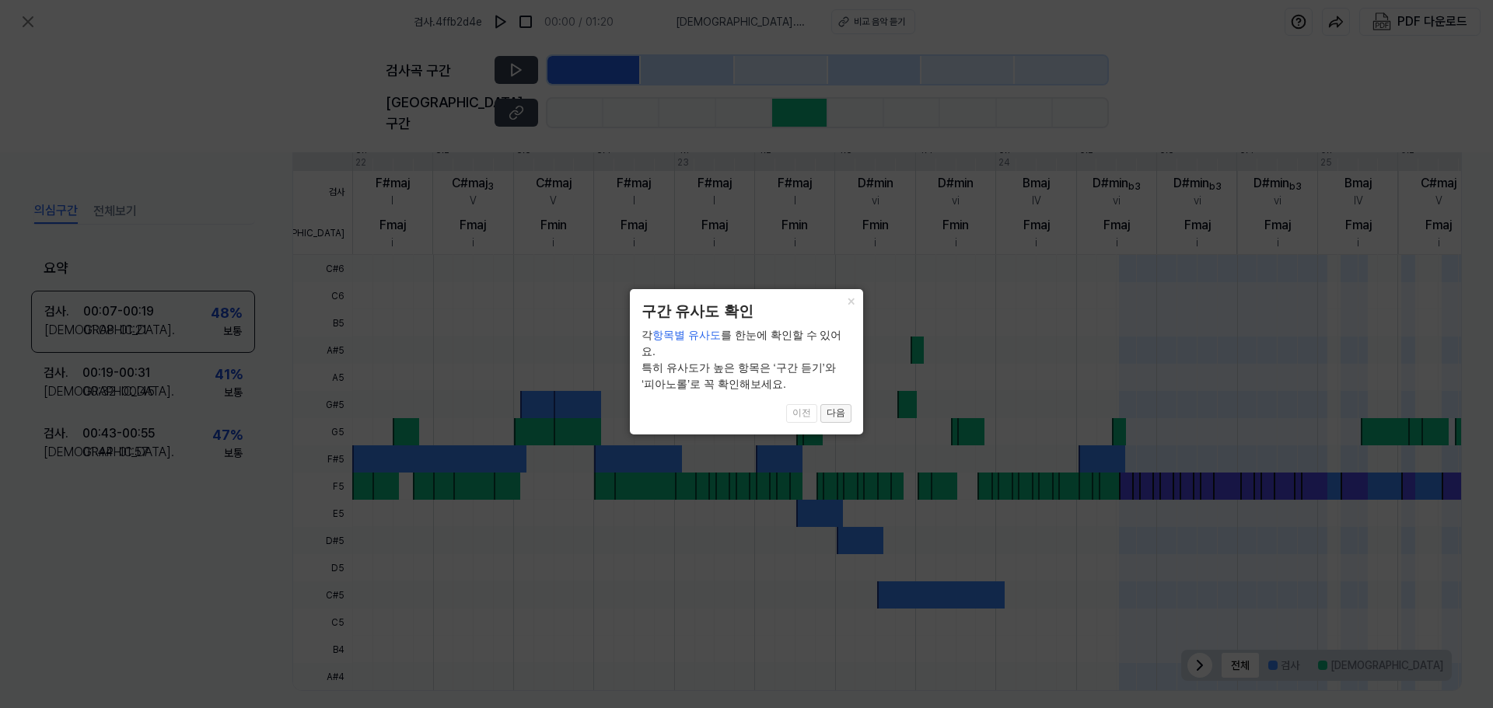
click at [834, 404] on button "다음" at bounding box center [835, 413] width 31 height 19
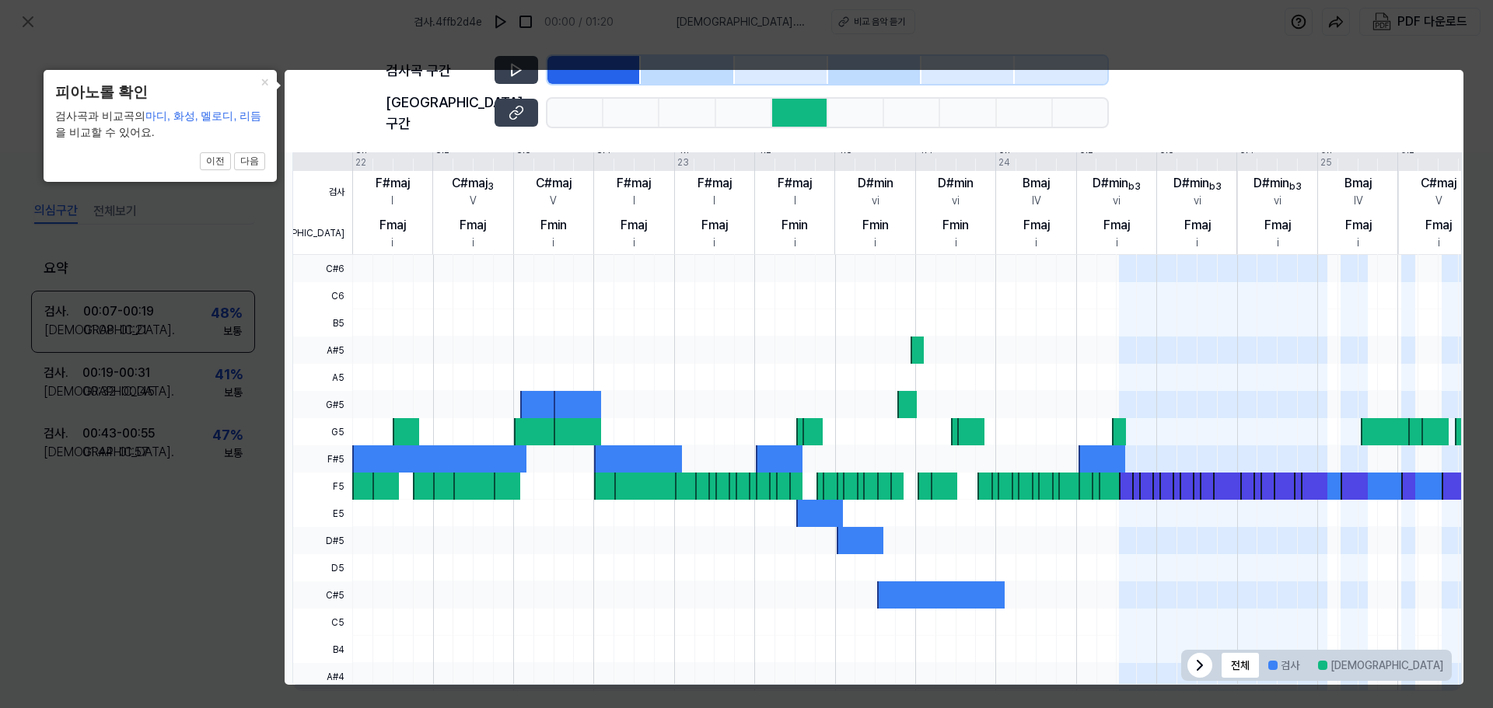
click at [442, 282] on div at bounding box center [994, 295] width 1285 height 27
click at [256, 98] on header "피아노롤 확인" at bounding box center [160, 93] width 210 height 23
click at [266, 85] on button "×" at bounding box center [264, 81] width 25 height 22
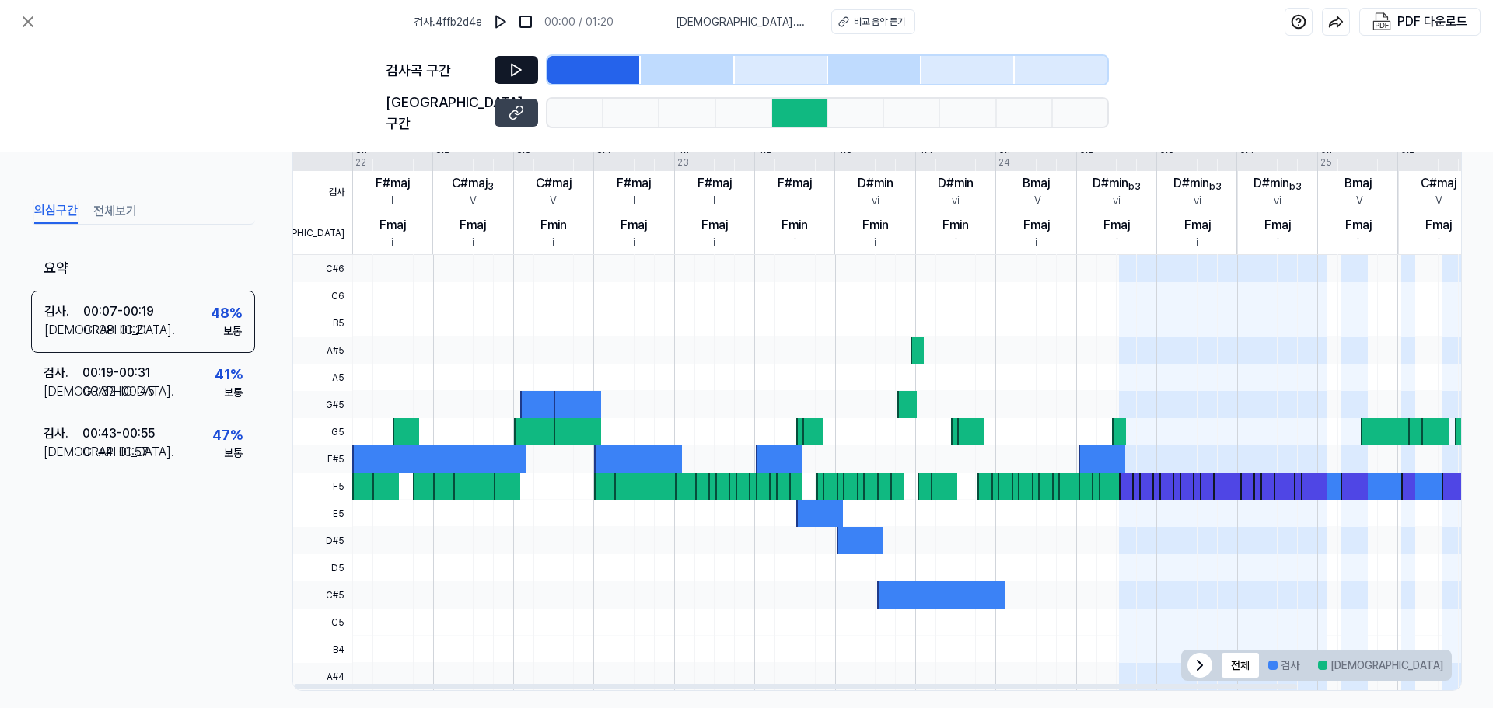
click at [519, 64] on icon at bounding box center [517, 70] width 16 height 16
click at [520, 70] on icon at bounding box center [519, 70] width 2 height 10
click at [692, 475] on div at bounding box center [688, 486] width 27 height 27
click at [1287, 661] on button "검사" at bounding box center [1284, 665] width 50 height 25
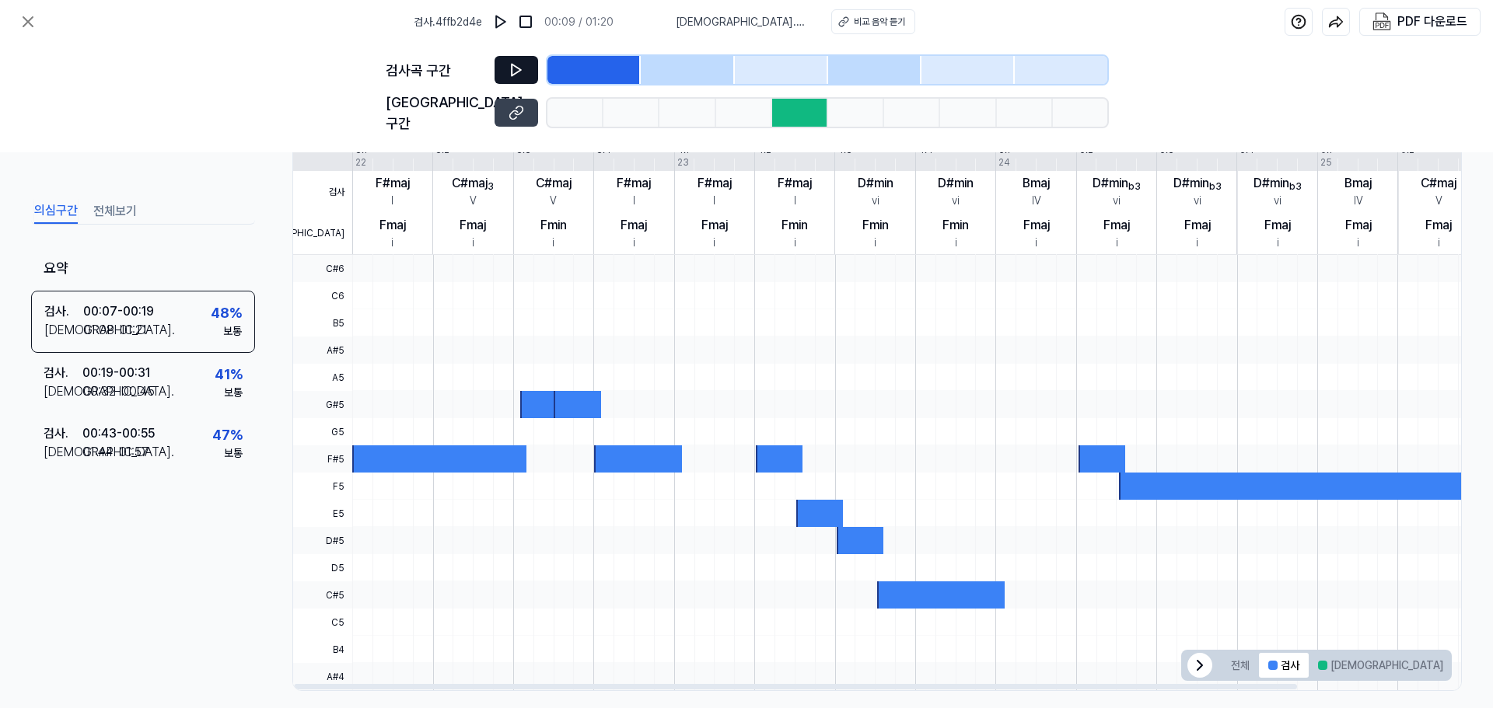
scroll to position [0, 7]
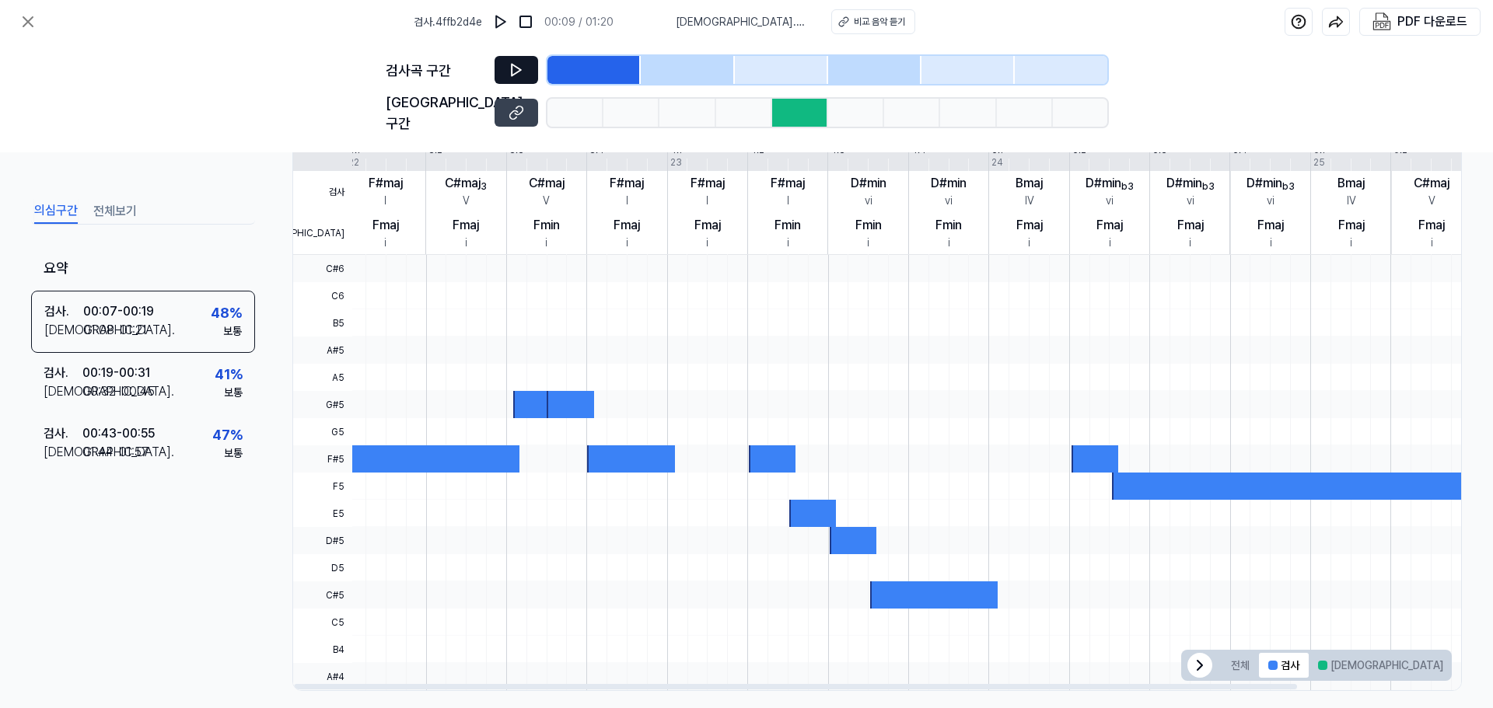
click at [1212, 650] on div "전체 검사 비교 겹치는 부분" at bounding box center [1328, 665] width 233 height 31
click at [1222, 647] on div at bounding box center [987, 649] width 1285 height 27
click at [1424, 656] on icon at bounding box center [1433, 665] width 19 height 19
click at [1233, 655] on button "전체" at bounding box center [1240, 665] width 37 height 25
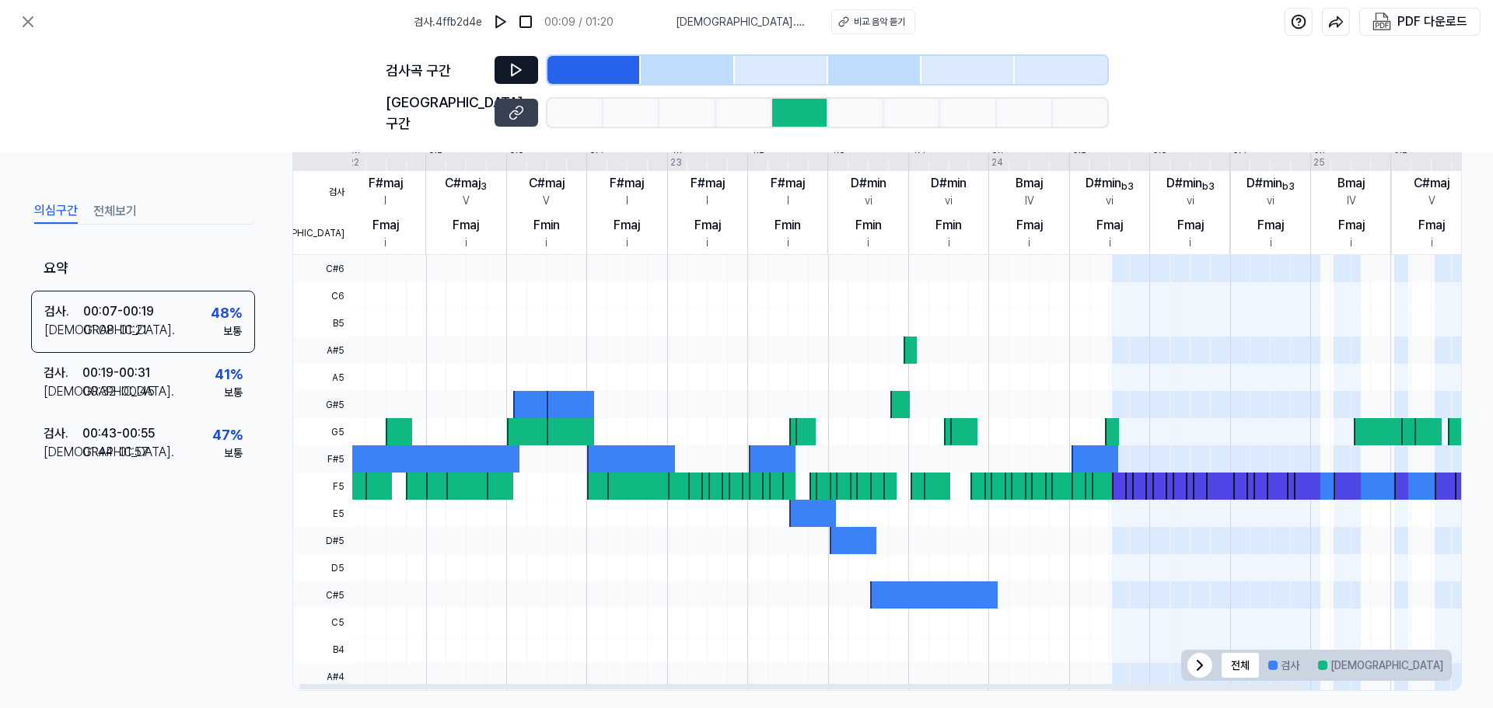
scroll to position [0, 6]
click at [1452, 653] on button "겹치는 부분" at bounding box center [1492, 665] width 80 height 25
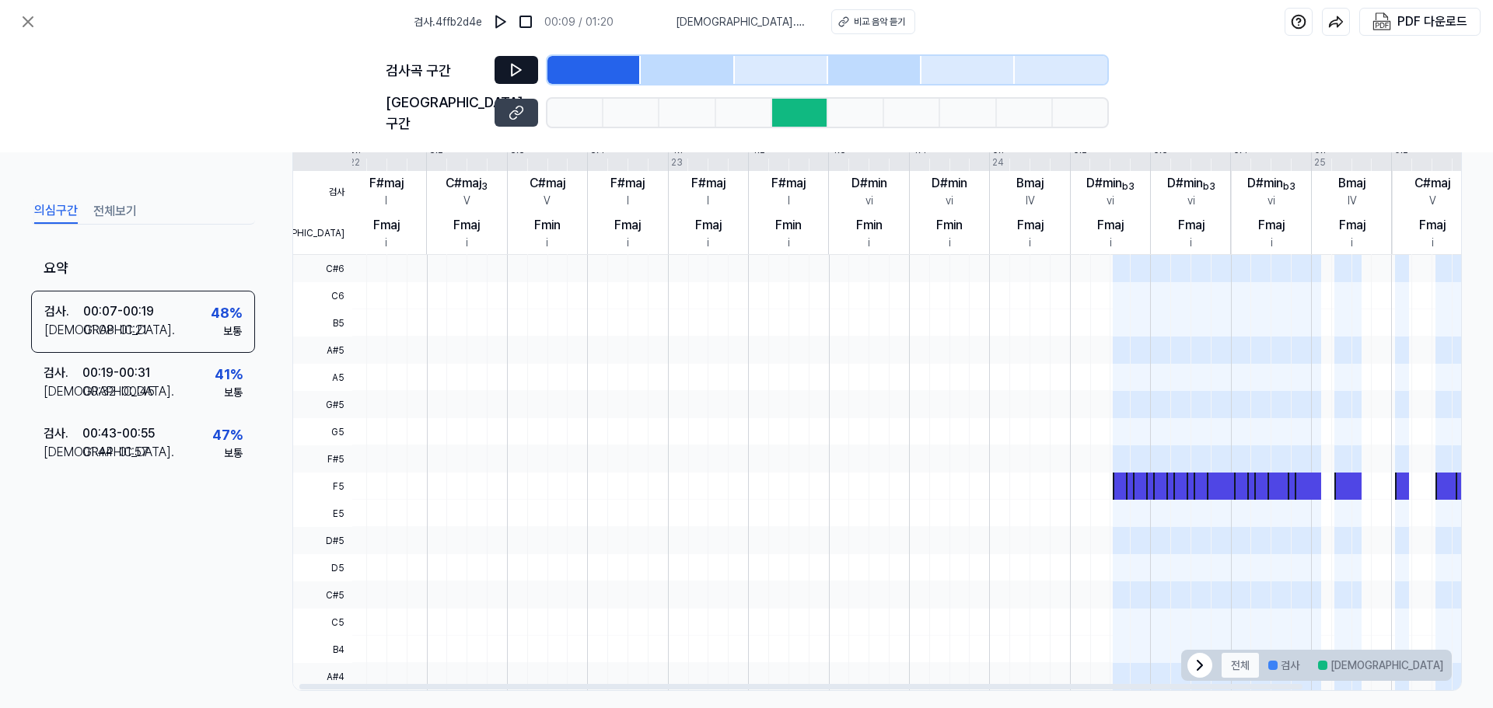
click at [1241, 653] on button "전체" at bounding box center [1240, 665] width 37 height 25
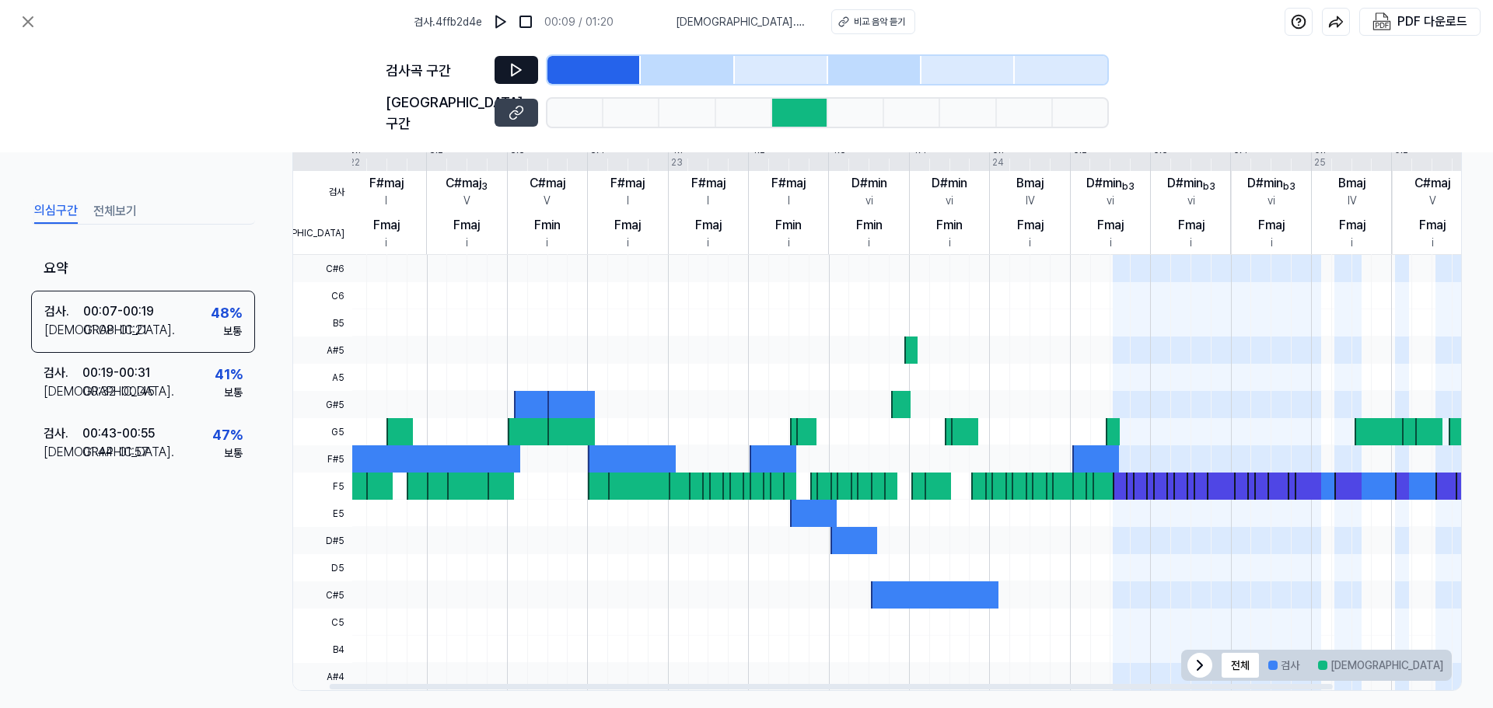
scroll to position [0, 182]
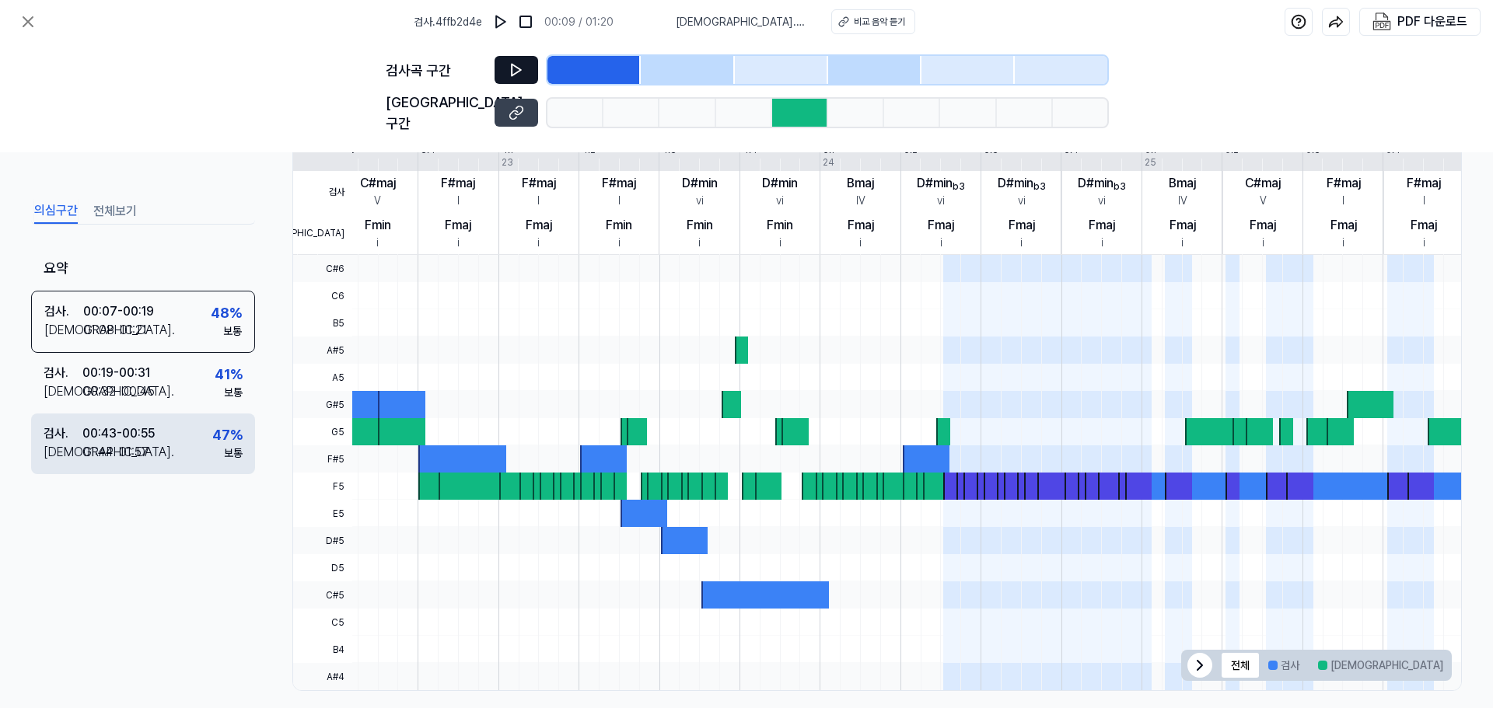
click at [193, 414] on div "검사 . 00:43 - 00:55 비교 . 01:44 - 01:57 47 % 보통" at bounding box center [143, 444] width 224 height 61
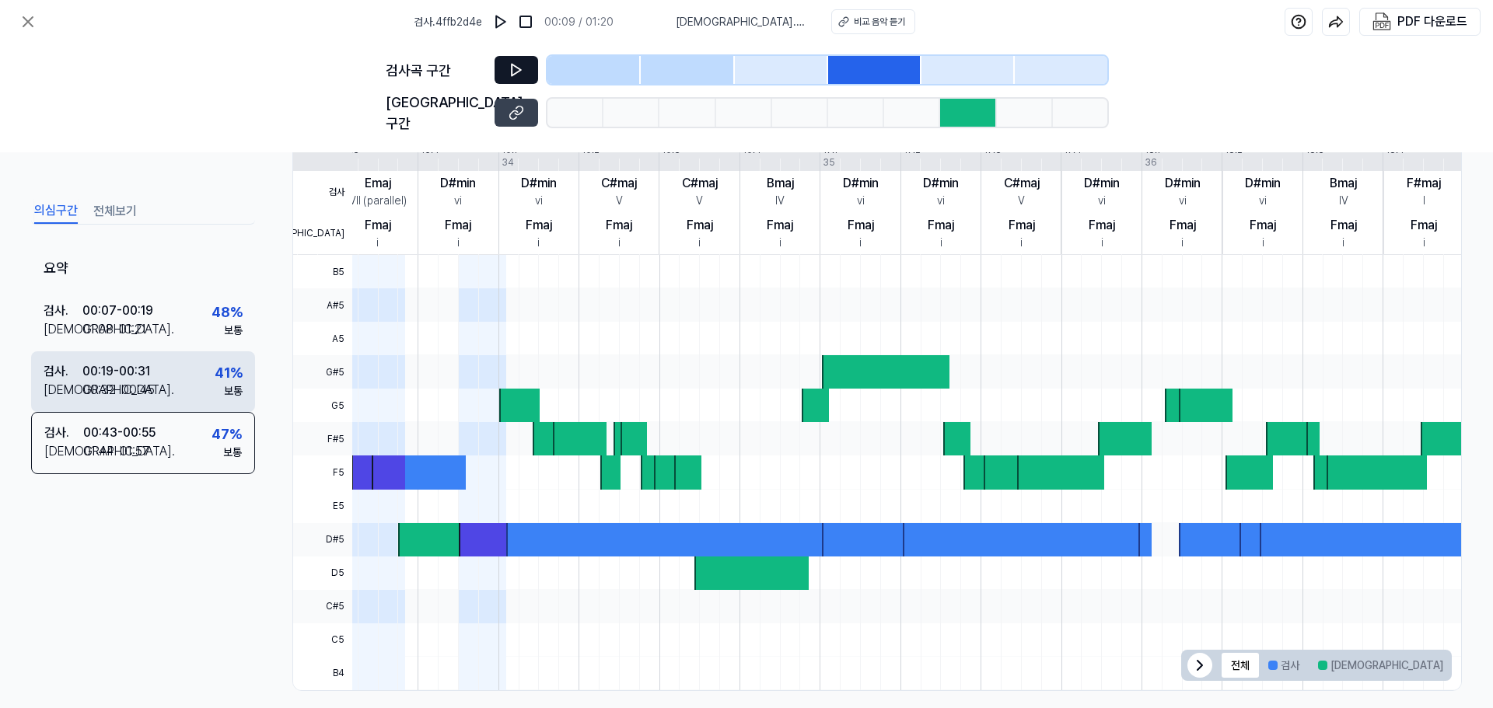
click at [201, 351] on div "검사 . 00:19 - 00:31 비교 . 00:32 - 00:45 41 % 보통" at bounding box center [143, 381] width 224 height 61
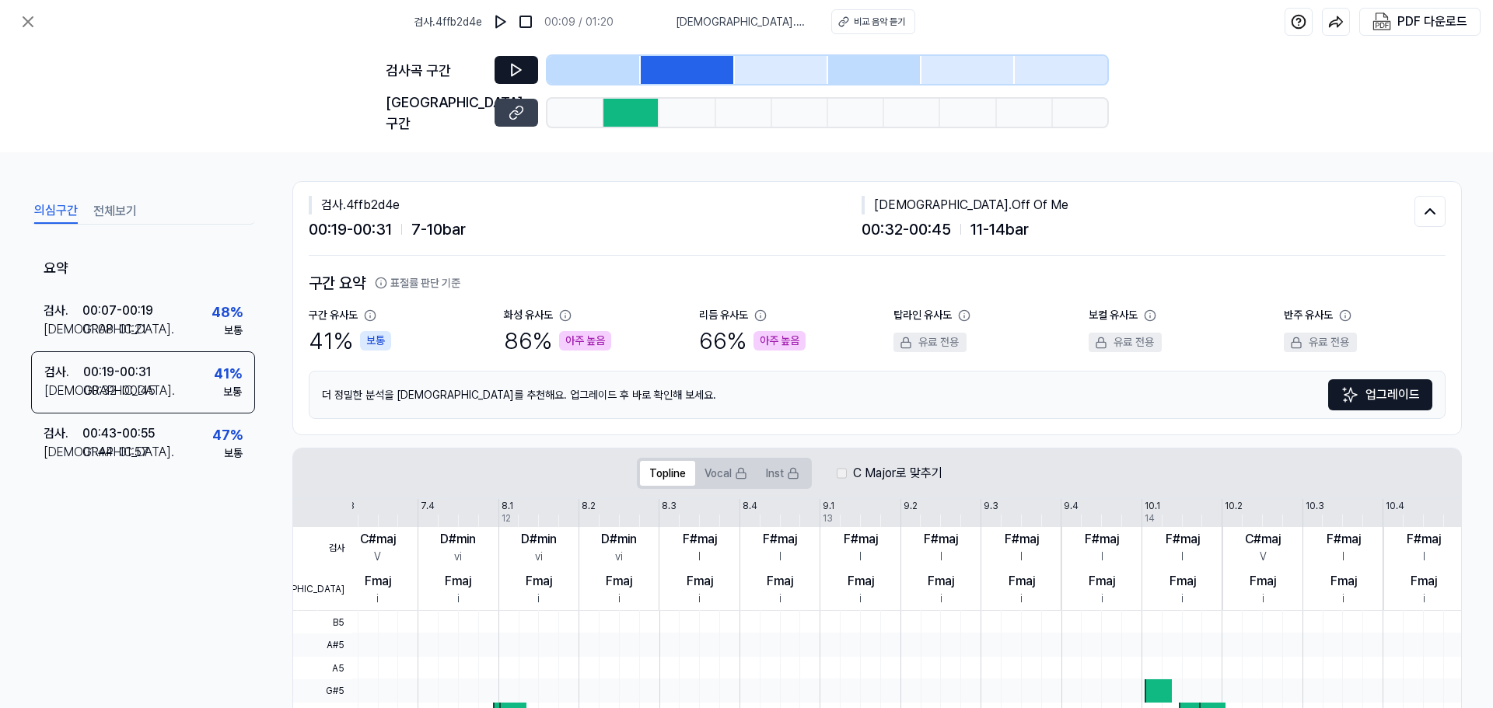
scroll to position [0, 0]
